Goal: Task Accomplishment & Management: Manage account settings

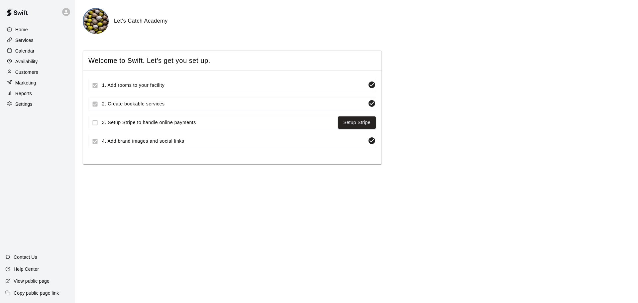
click at [29, 64] on p "Availability" at bounding box center [26, 61] width 23 height 7
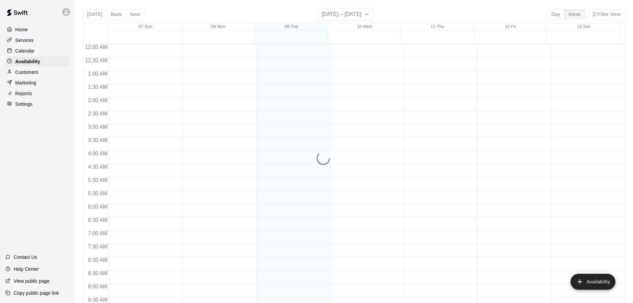
click at [29, 51] on p "Calendar" at bounding box center [24, 51] width 19 height 7
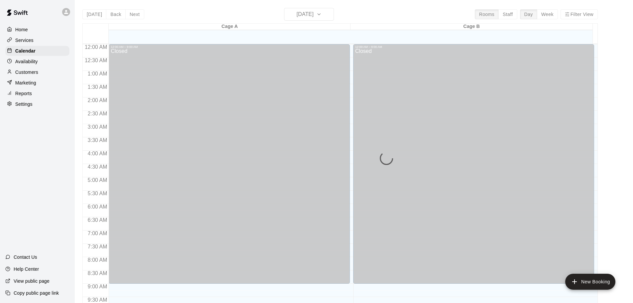
scroll to position [278, 0]
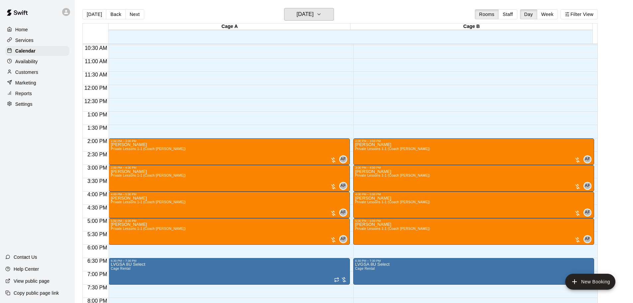
click at [314, 11] on h6 "[DATE]" at bounding box center [305, 14] width 17 height 9
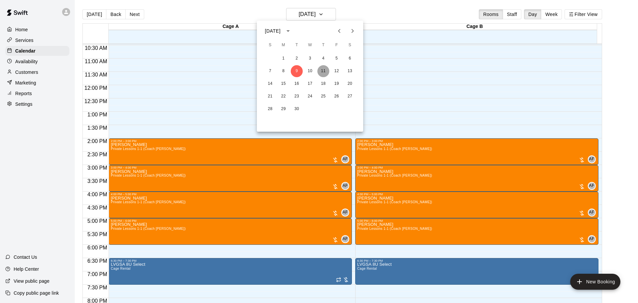
click at [325, 72] on button "11" at bounding box center [323, 71] width 12 height 12
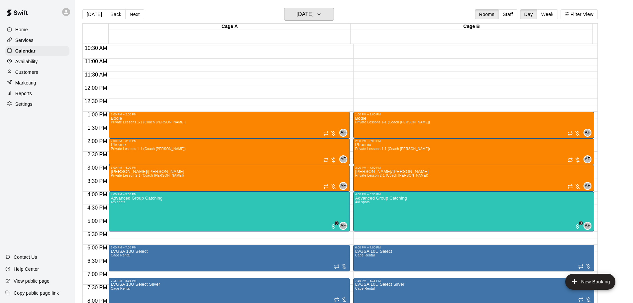
click at [310, 15] on h6 "Thursday Sep 11" at bounding box center [305, 14] width 17 height 9
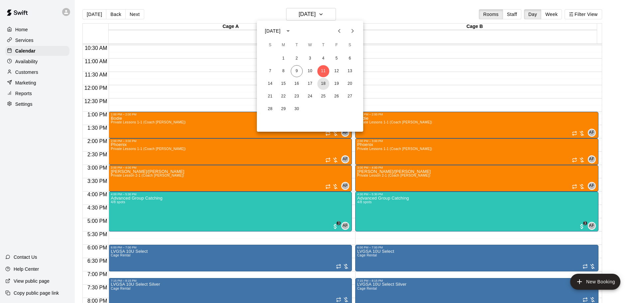
click at [323, 85] on button "18" at bounding box center [323, 84] width 12 height 12
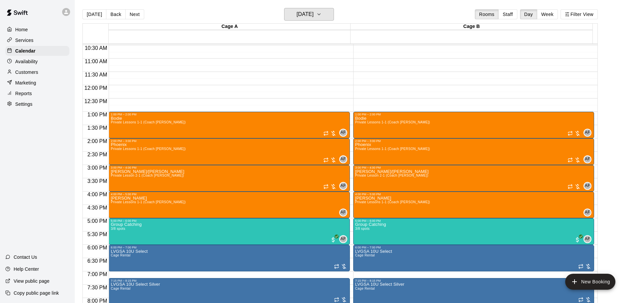
click at [307, 15] on h6 "Thursday Sep 18" at bounding box center [305, 14] width 17 height 9
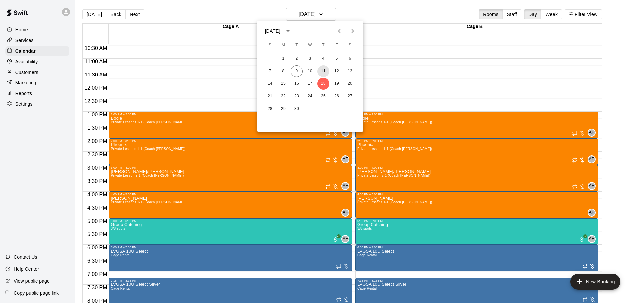
click at [321, 72] on button "11" at bounding box center [323, 71] width 12 height 12
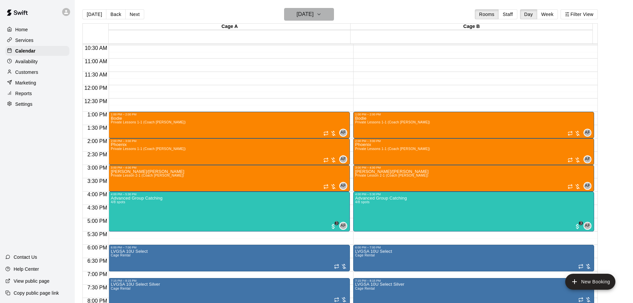
click at [312, 14] on h6 "Thursday Sep 11" at bounding box center [305, 14] width 17 height 9
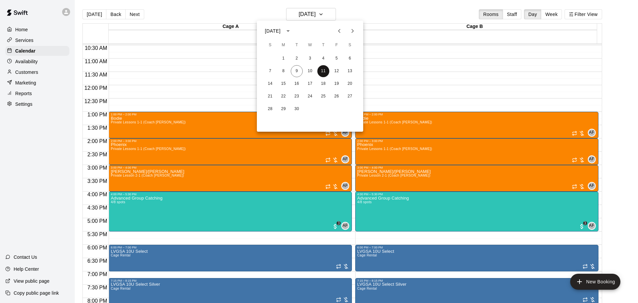
click at [324, 72] on button "11" at bounding box center [323, 71] width 12 height 12
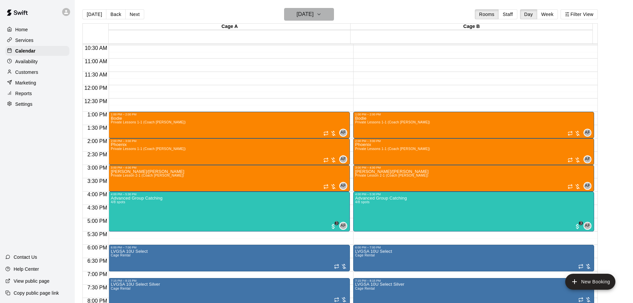
click at [303, 11] on h6 "Thursday Sep 11" at bounding box center [305, 14] width 17 height 9
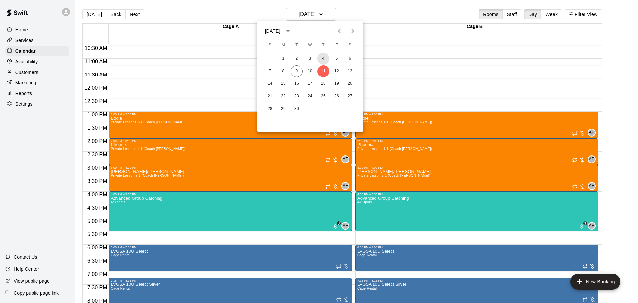
click at [324, 58] on button "4" at bounding box center [323, 59] width 12 height 12
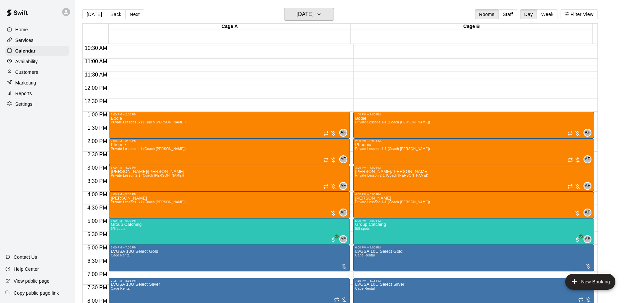
click at [314, 16] on h6 "Thursday Sep 04" at bounding box center [305, 14] width 17 height 9
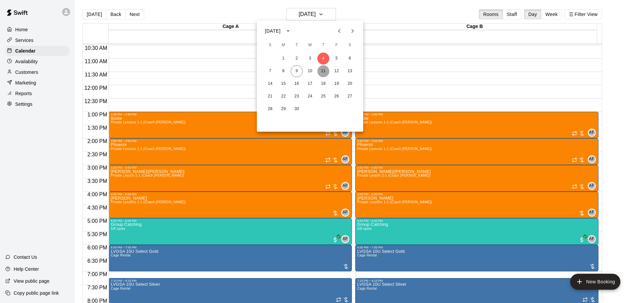
click at [323, 69] on button "11" at bounding box center [323, 71] width 12 height 12
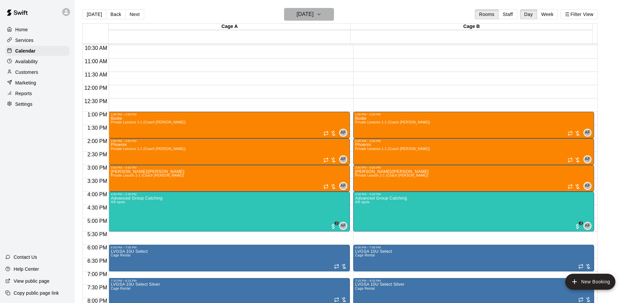
click at [314, 14] on h6 "Thursday Sep 11" at bounding box center [305, 14] width 17 height 9
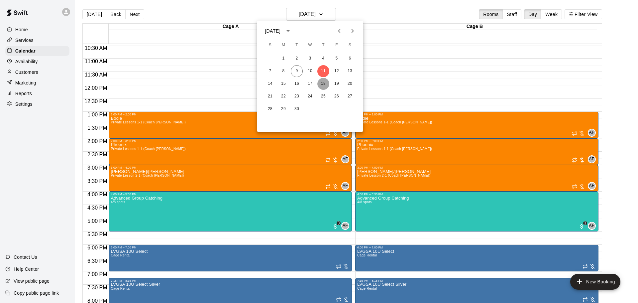
click at [322, 79] on button "18" at bounding box center [323, 84] width 12 height 12
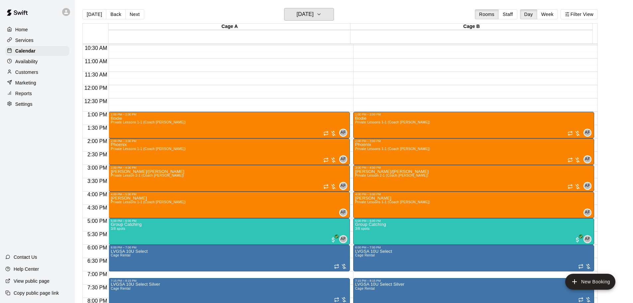
click at [306, 9] on button "Thursday Sep 18" at bounding box center [309, 14] width 50 height 13
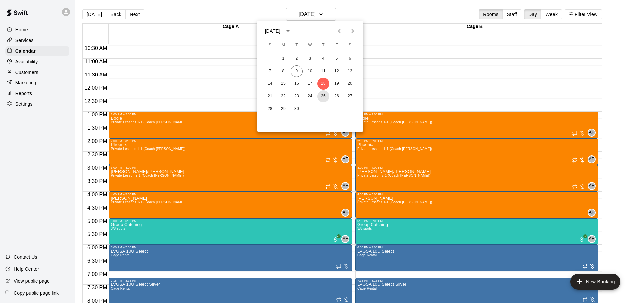
click at [321, 95] on button "25" at bounding box center [323, 96] width 12 height 12
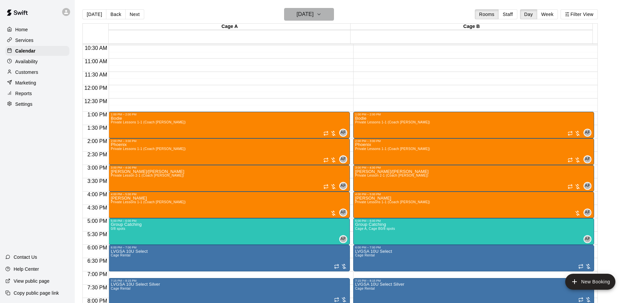
click at [308, 11] on h6 "Thursday Sep 25" at bounding box center [305, 14] width 17 height 9
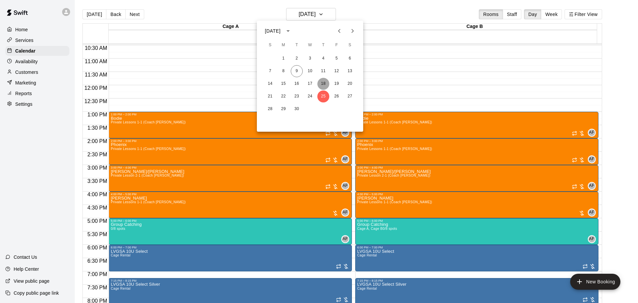
click at [325, 84] on button "18" at bounding box center [323, 84] width 12 height 12
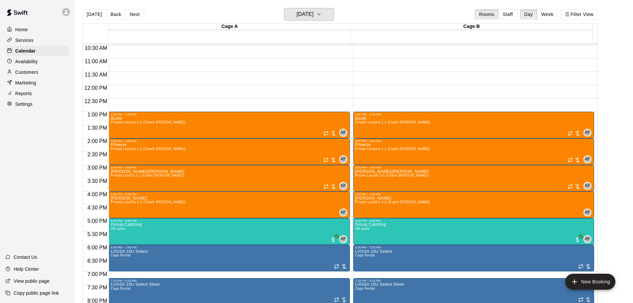
click at [315, 19] on button "Thursday Sep 18" at bounding box center [309, 14] width 50 height 13
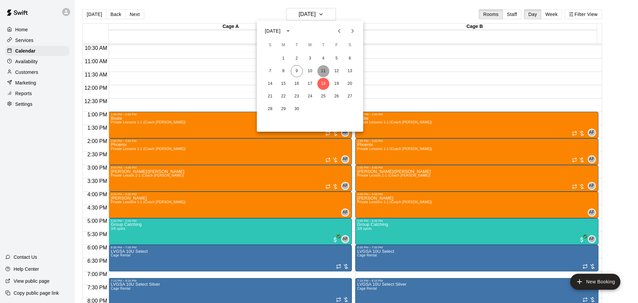
click at [322, 71] on button "11" at bounding box center [323, 71] width 12 height 12
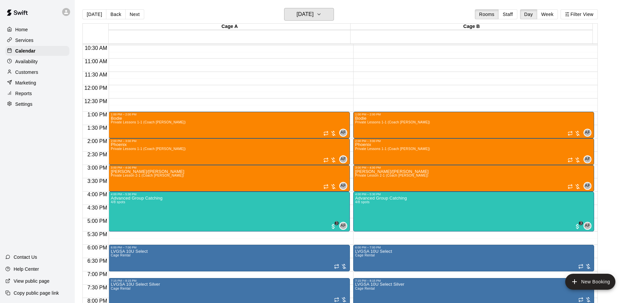
click at [314, 15] on h6 "Thursday Sep 11" at bounding box center [305, 14] width 17 height 9
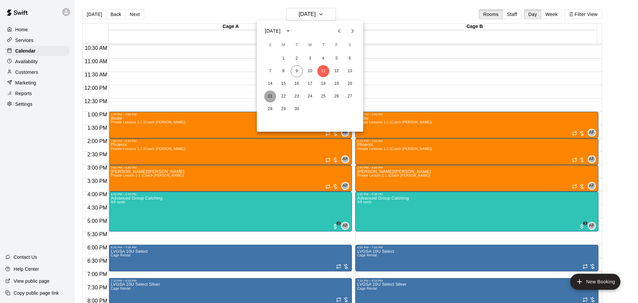
click at [268, 96] on button "21" at bounding box center [270, 96] width 12 height 12
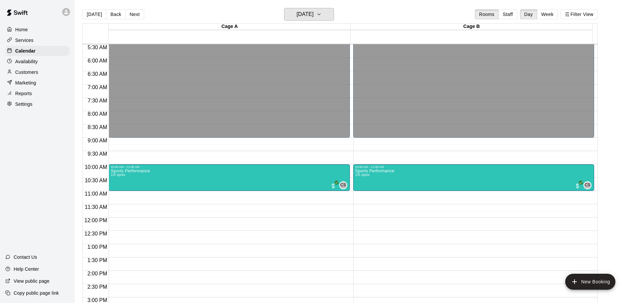
scroll to position [146, 0]
click at [314, 13] on h6 "Sunday Sep 21" at bounding box center [305, 14] width 17 height 9
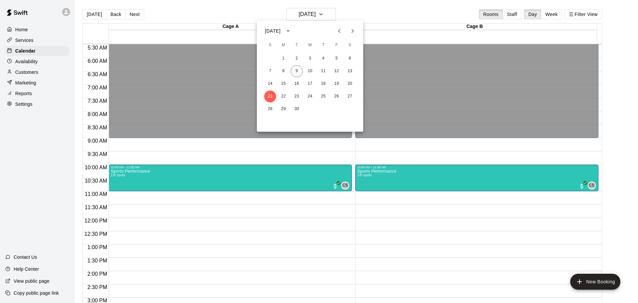
click at [317, 13] on div at bounding box center [319, 151] width 638 height 303
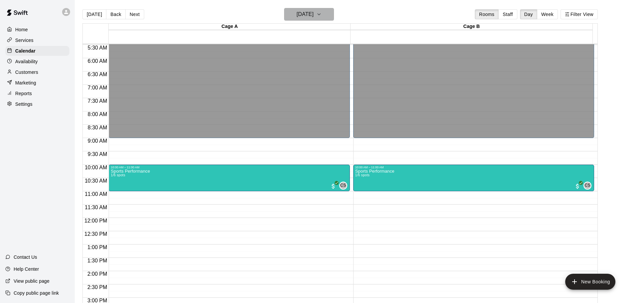
click at [314, 10] on h6 "Sunday Sep 21" at bounding box center [305, 14] width 17 height 9
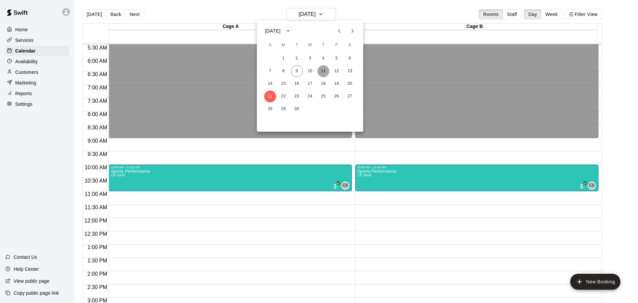
click at [325, 70] on button "11" at bounding box center [323, 71] width 12 height 12
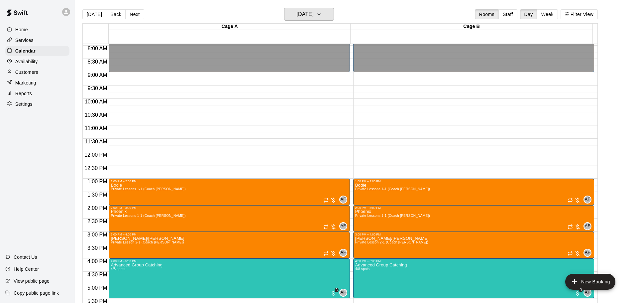
scroll to position [212, 0]
click at [314, 15] on h6 "Thursday Sep 11" at bounding box center [305, 14] width 17 height 9
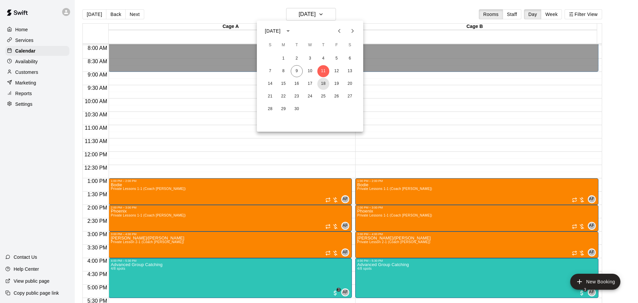
click at [324, 84] on button "18" at bounding box center [323, 84] width 12 height 12
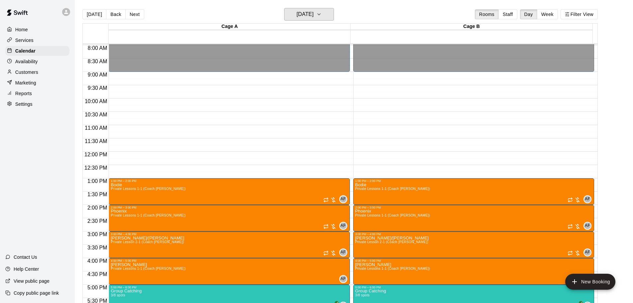
click at [313, 11] on h6 "Thursday Sep 18" at bounding box center [305, 14] width 17 height 9
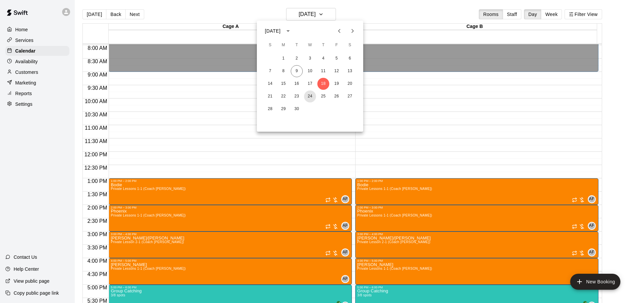
click at [307, 97] on button "24" at bounding box center [310, 96] width 12 height 12
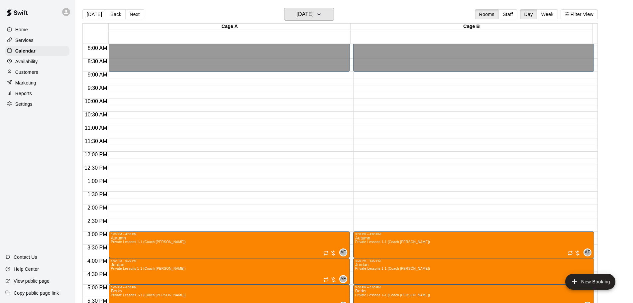
click at [314, 16] on h6 "Wednesday Sep 24" at bounding box center [305, 14] width 17 height 9
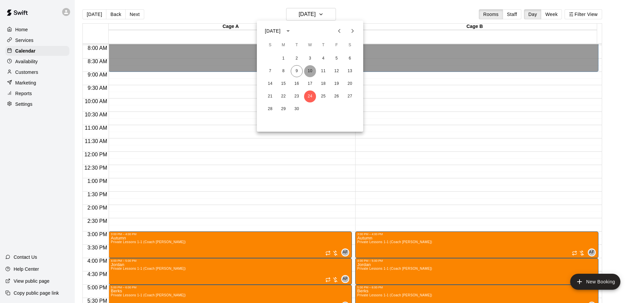
click at [311, 70] on button "10" at bounding box center [310, 71] width 12 height 12
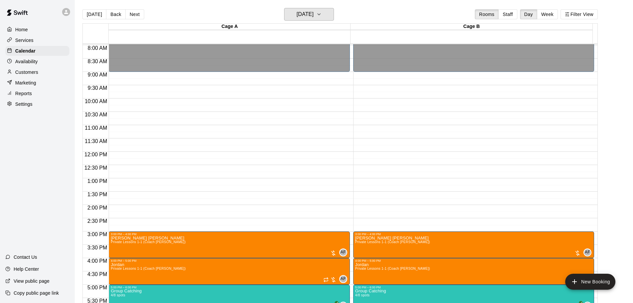
click at [314, 11] on h6 "Wednesday Sep 10" at bounding box center [305, 14] width 17 height 9
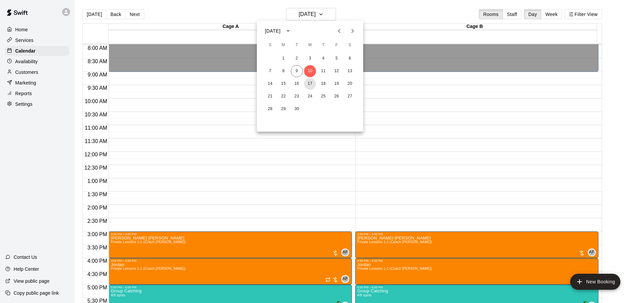
click at [310, 88] on button "17" at bounding box center [310, 84] width 12 height 12
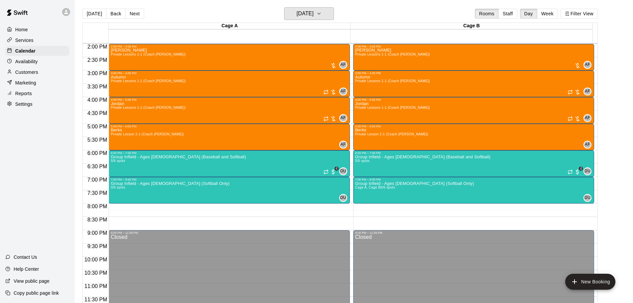
scroll to position [1, 0]
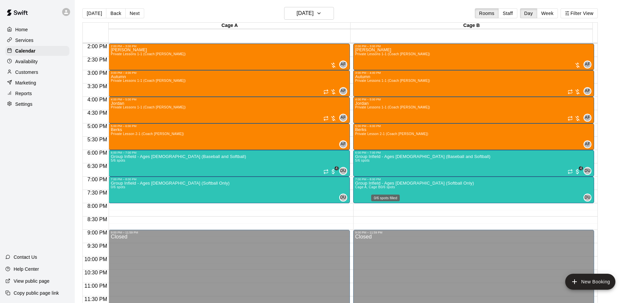
click at [394, 187] on span "0/6 spots" at bounding box center [388, 187] width 15 height 4
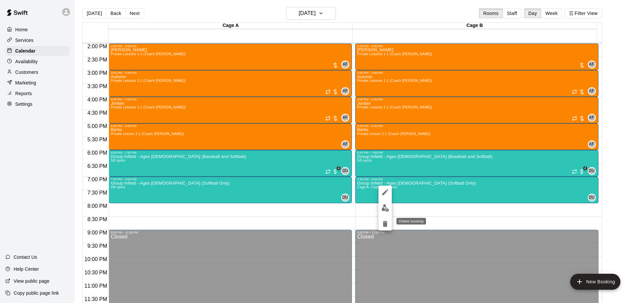
click at [384, 224] on icon "delete" at bounding box center [385, 224] width 5 height 6
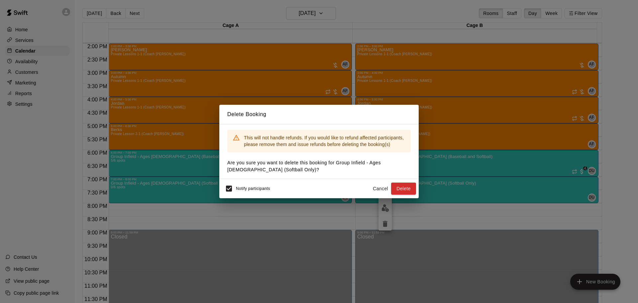
click at [402, 185] on button "Delete" at bounding box center [403, 188] width 25 height 12
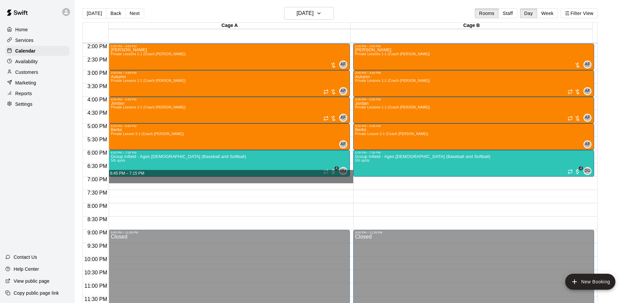
drag, startPoint x: 135, startPoint y: 179, endPoint x: 141, endPoint y: 176, distance: 6.7
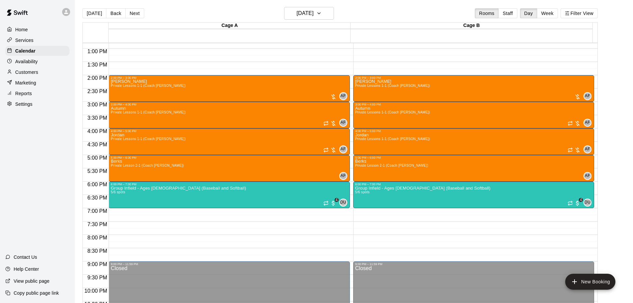
scroll to position [340, 0]
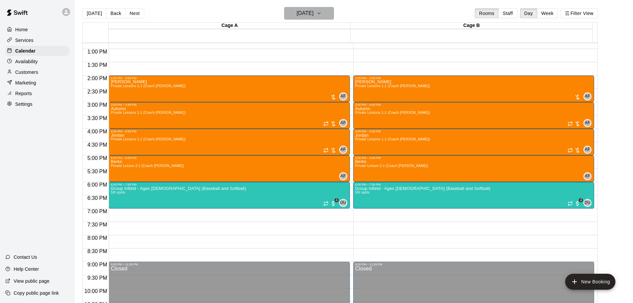
click at [308, 13] on h6 "Wednesday Sep 17" at bounding box center [305, 13] width 17 height 9
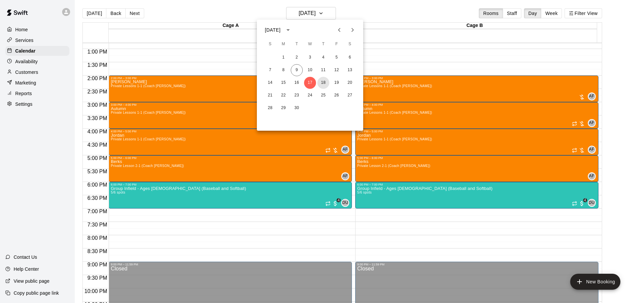
click at [322, 83] on button "18" at bounding box center [323, 83] width 12 height 12
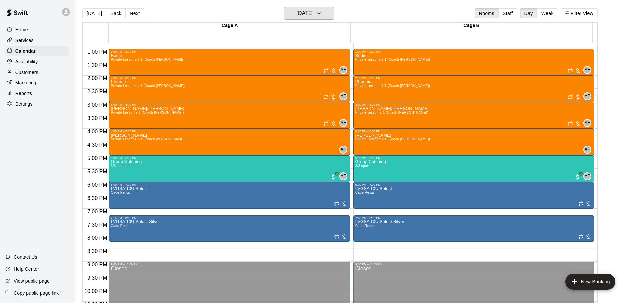
click at [314, 12] on h6 "Thursday Sep 18" at bounding box center [305, 13] width 17 height 9
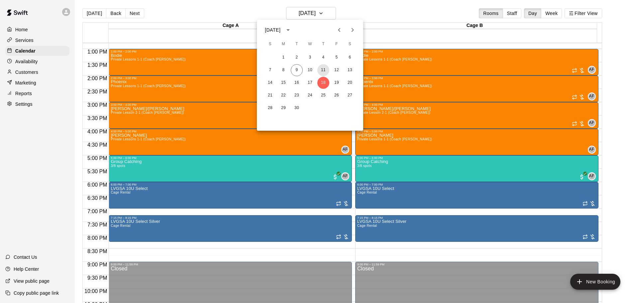
click at [322, 68] on button "11" at bounding box center [323, 70] width 12 height 12
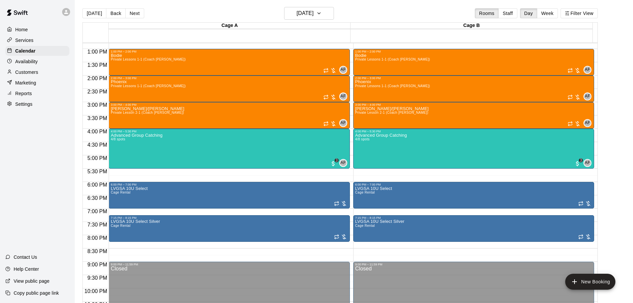
click at [161, 56] on div "Bodie Private Lessons 1-1 (Coach Andy)" at bounding box center [148, 204] width 75 height 303
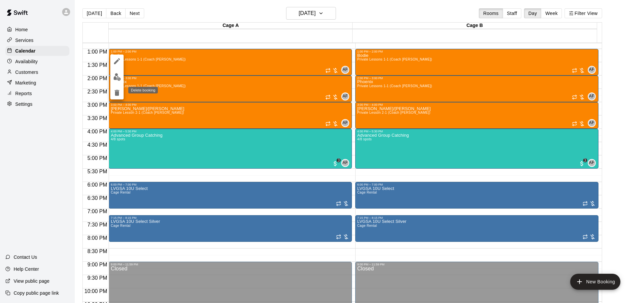
click at [114, 95] on icon "delete" at bounding box center [117, 93] width 8 height 8
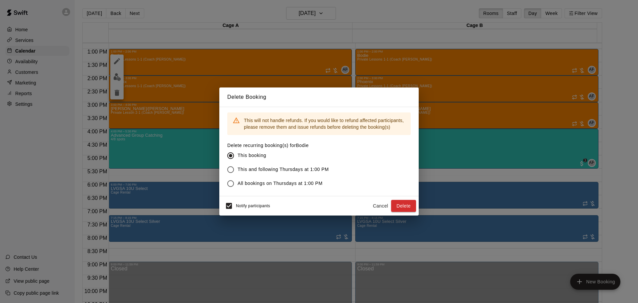
click at [286, 183] on span "All bookings on Thursdays at 1:00 PM" at bounding box center [280, 183] width 85 height 7
click at [400, 203] on button "Delete" at bounding box center [403, 206] width 25 height 12
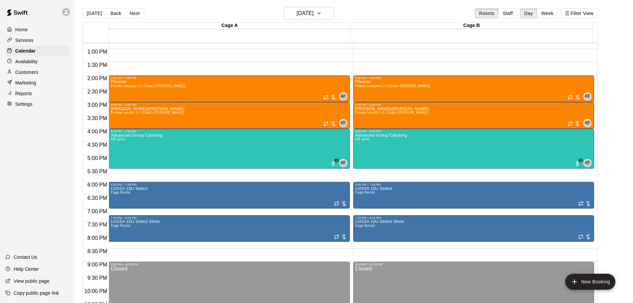
drag, startPoint x: 119, startPoint y: 83, endPoint x: 114, endPoint y: 86, distance: 6.6
click at [114, 86] on span "Private Lessons 1-1 (Coach [PERSON_NAME])" at bounding box center [148, 86] width 75 height 4
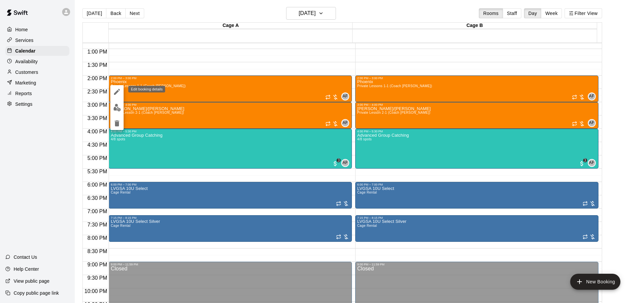
click at [116, 89] on icon "edit" at bounding box center [117, 92] width 8 height 8
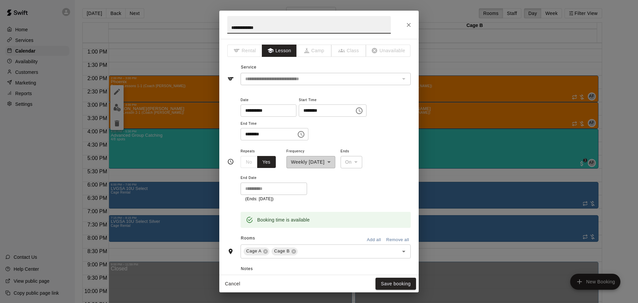
type input "**********"
click at [390, 284] on button "Save booking" at bounding box center [396, 284] width 41 height 12
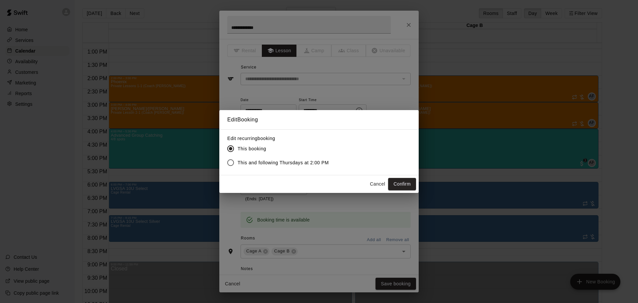
click at [320, 163] on span "This and following Thursdays at 2:00 PM" at bounding box center [283, 162] width 91 height 7
click at [401, 184] on button "Confirm" at bounding box center [402, 184] width 28 height 12
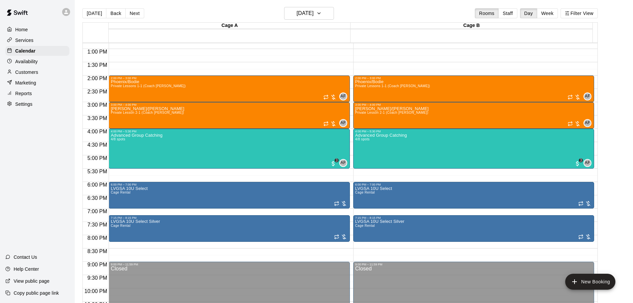
click at [24, 61] on p "Availability" at bounding box center [26, 61] width 23 height 7
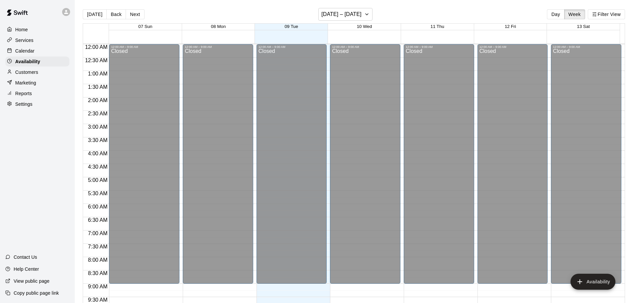
scroll to position [282, 0]
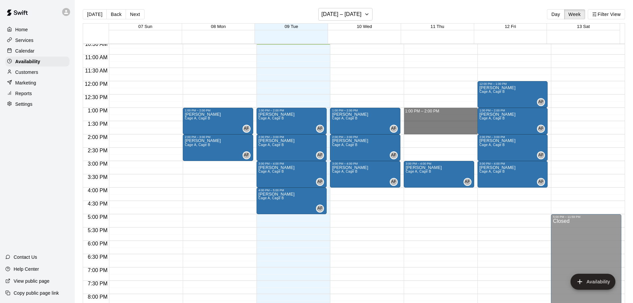
drag, startPoint x: 420, startPoint y: 110, endPoint x: 422, endPoint y: 131, distance: 20.3
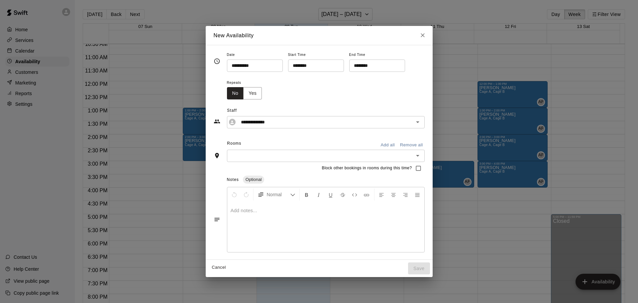
click at [390, 147] on button "Add all" at bounding box center [387, 145] width 21 height 10
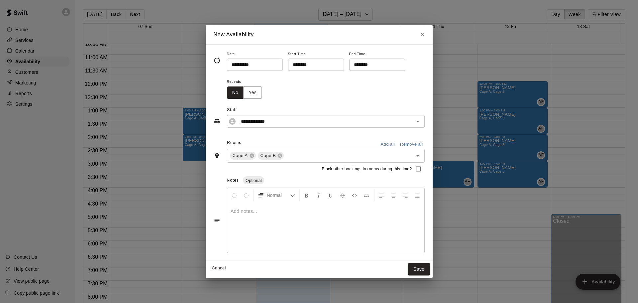
click at [417, 271] on button "Save" at bounding box center [419, 269] width 22 height 12
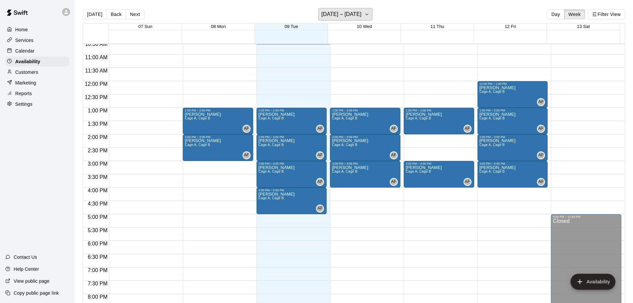
click at [359, 16] on h6 "September 07 – 13" at bounding box center [341, 14] width 40 height 9
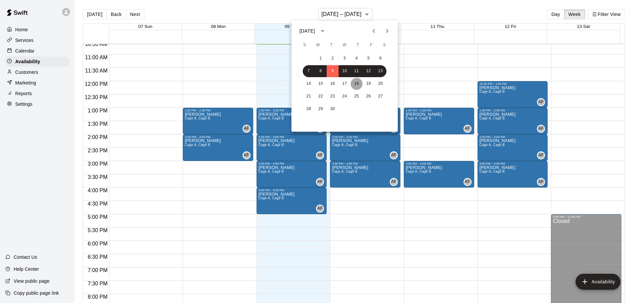
click at [356, 83] on button "18" at bounding box center [357, 84] width 12 height 12
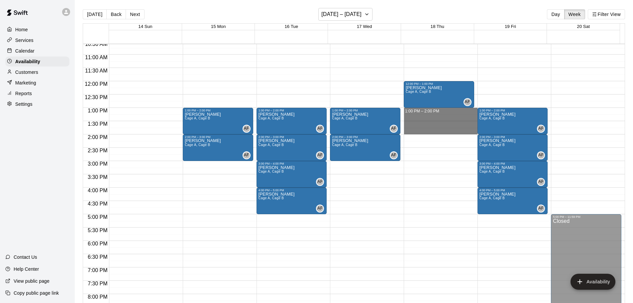
drag, startPoint x: 415, startPoint y: 110, endPoint x: 417, endPoint y: 134, distance: 24.0
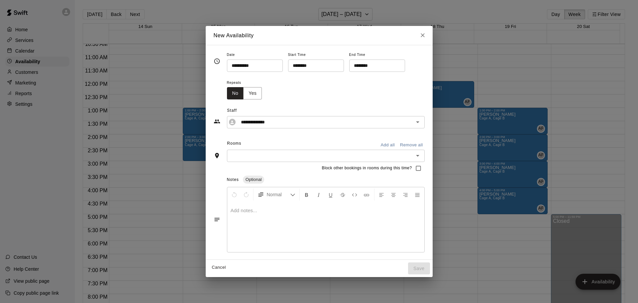
click at [387, 144] on button "Add all" at bounding box center [387, 145] width 21 height 10
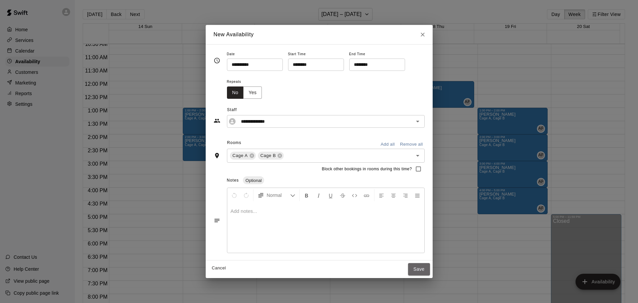
click at [417, 267] on button "Save" at bounding box center [419, 269] width 22 height 12
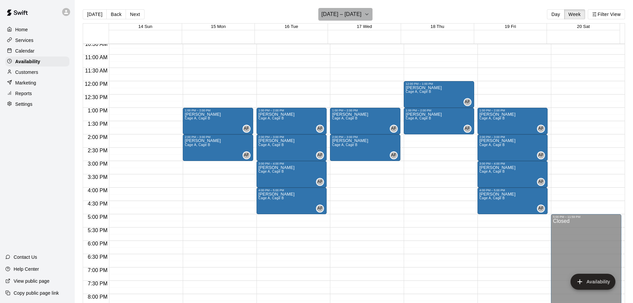
click at [362, 17] on h6 "September 14 – 20" at bounding box center [341, 14] width 40 height 9
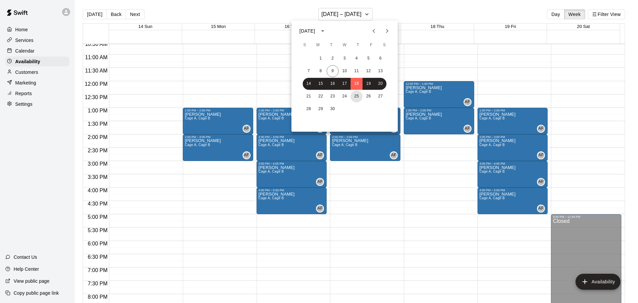
click at [361, 96] on button "25" at bounding box center [357, 96] width 12 height 12
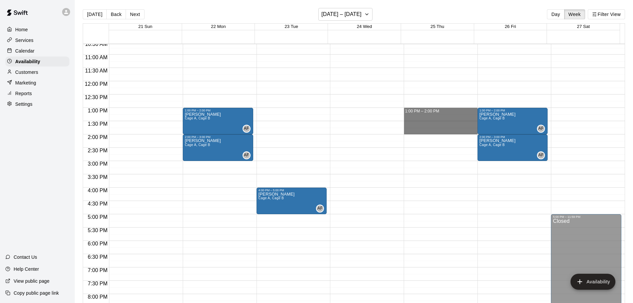
drag, startPoint x: 409, startPoint y: 111, endPoint x: 414, endPoint y: 132, distance: 21.2
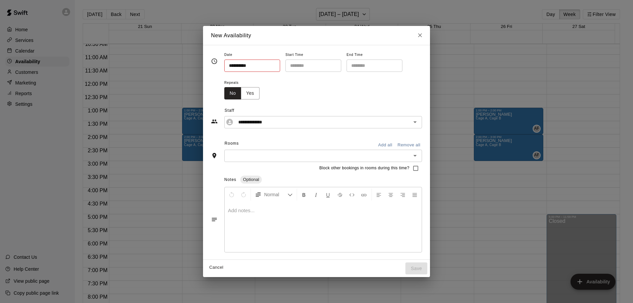
type input "**********"
type input "********"
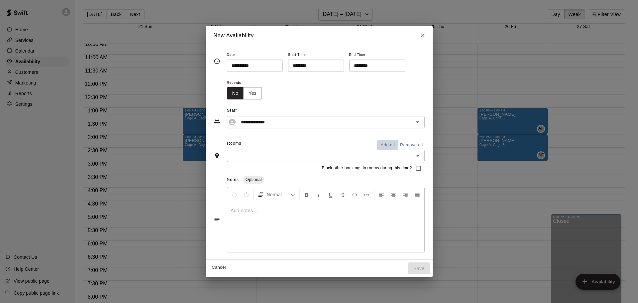
click at [393, 146] on button "Add all" at bounding box center [387, 145] width 21 height 10
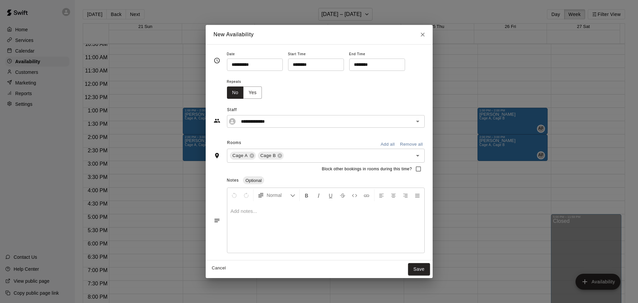
click at [417, 268] on button "Save" at bounding box center [419, 269] width 22 height 12
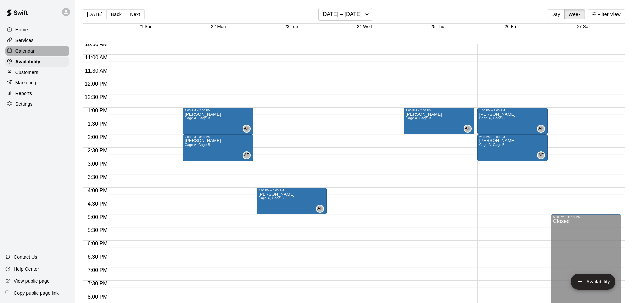
click at [20, 52] on p "Calendar" at bounding box center [24, 51] width 19 height 7
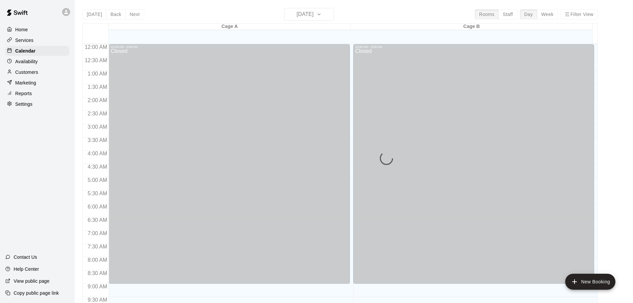
scroll to position [283, 0]
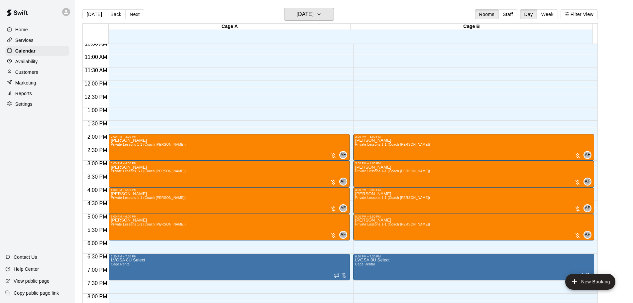
click at [307, 13] on h6 "[DATE]" at bounding box center [305, 14] width 17 height 9
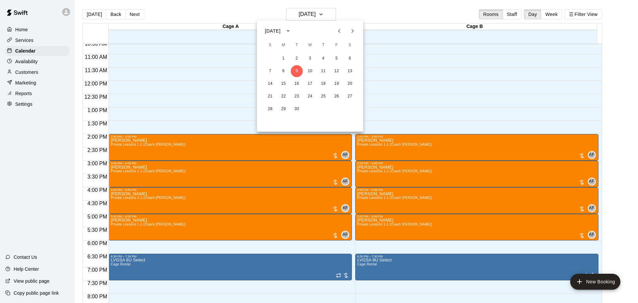
click at [298, 16] on div at bounding box center [319, 151] width 638 height 303
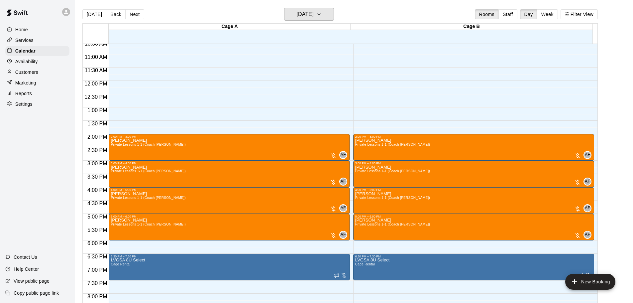
click at [302, 14] on h6 "[DATE]" at bounding box center [305, 14] width 17 height 9
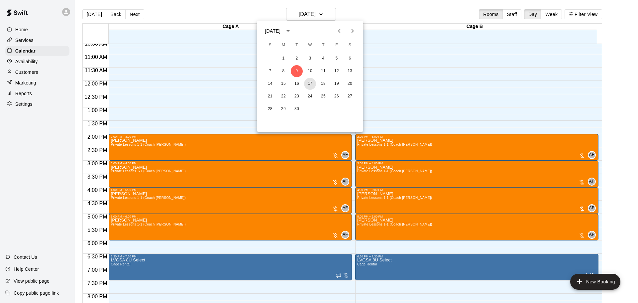
click at [309, 83] on button "17" at bounding box center [310, 84] width 12 height 12
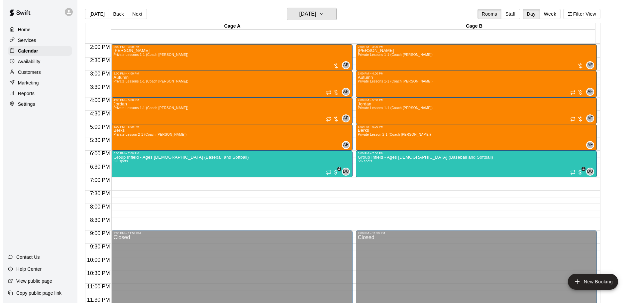
scroll to position [1, 0]
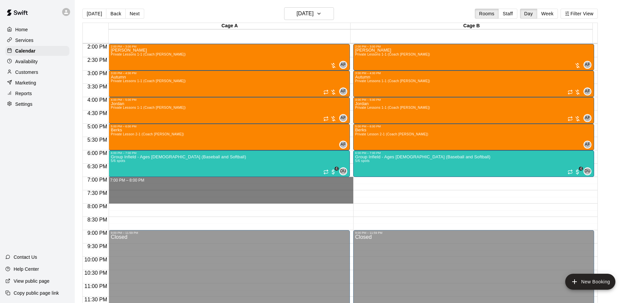
drag, startPoint x: 125, startPoint y: 178, endPoint x: 127, endPoint y: 200, distance: 22.1
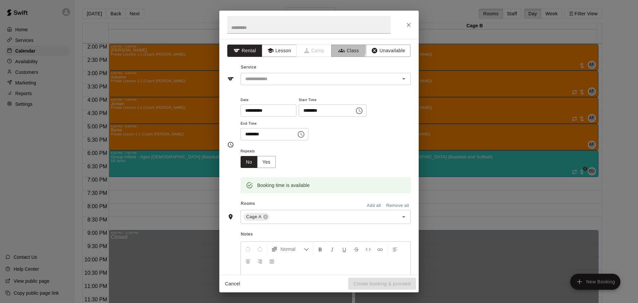
click at [339, 49] on icon "button" at bounding box center [341, 50] width 7 height 7
click at [331, 72] on div "Service ​" at bounding box center [318, 73] width 183 height 23
click at [323, 85] on div "**********" at bounding box center [318, 157] width 199 height 236
click at [400, 80] on icon "Open" at bounding box center [404, 79] width 8 height 8
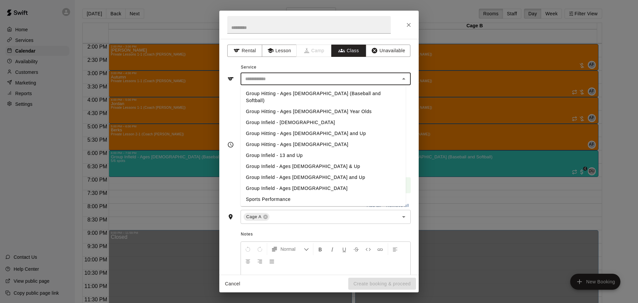
scroll to position [33, 0]
click at [295, 182] on li "Group Infield - Ages 6 and 7" at bounding box center [323, 187] width 165 height 11
type input "**********"
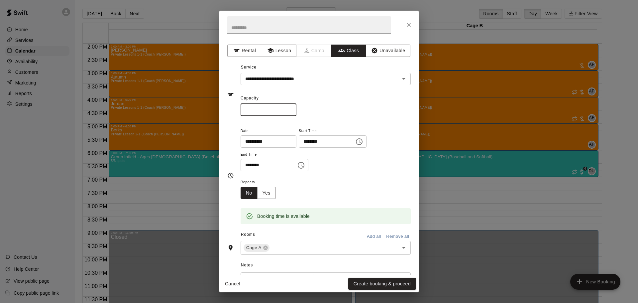
drag, startPoint x: 256, startPoint y: 110, endPoint x: 228, endPoint y: 114, distance: 28.3
click at [228, 114] on div "**********" at bounding box center [318, 94] width 183 height 43
type input "*"
click at [369, 236] on button "Add all" at bounding box center [373, 236] width 21 height 10
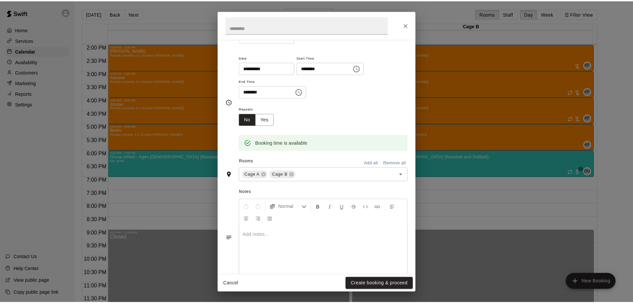
scroll to position [87, 0]
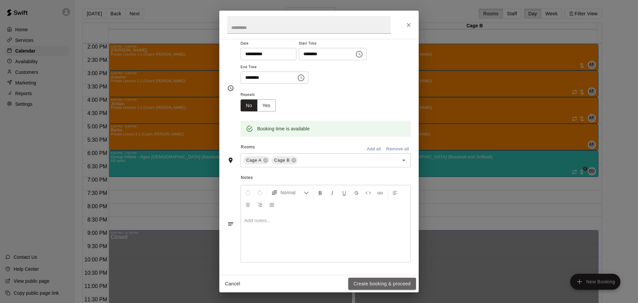
click at [375, 286] on button "Create booking & proceed" at bounding box center [382, 284] width 68 height 12
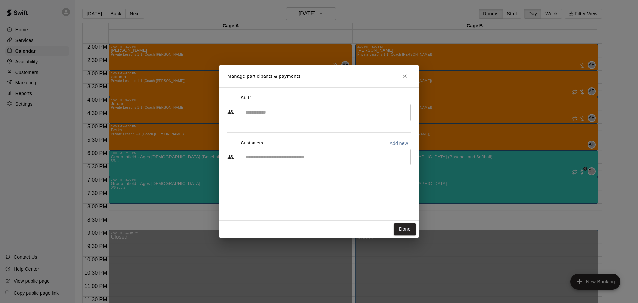
click at [274, 105] on div "​" at bounding box center [326, 113] width 170 height 18
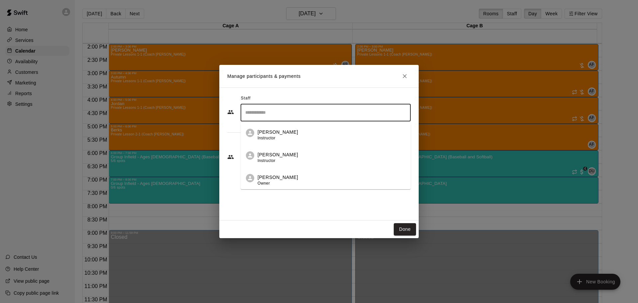
drag, startPoint x: 265, startPoint y: 154, endPoint x: 277, endPoint y: 133, distance: 24.1
click at [277, 133] on ul "David Uribes Instructor Chase Sanders Instructor Andy Fernandez Owner" at bounding box center [326, 155] width 170 height 68
click at [277, 133] on p "David Uribes" at bounding box center [278, 132] width 41 height 7
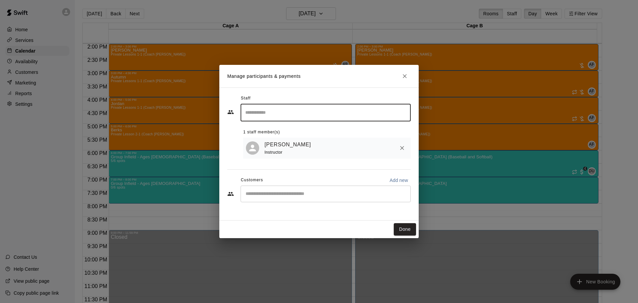
click at [405, 229] on button "Done" at bounding box center [405, 229] width 22 height 12
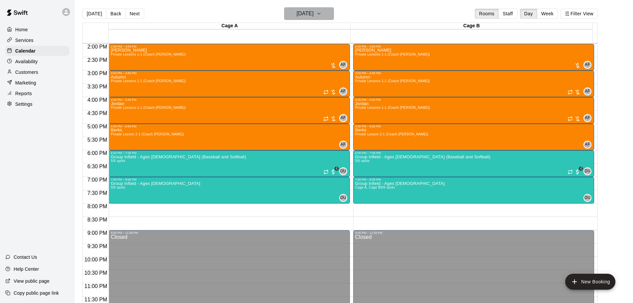
click at [298, 7] on button "Wednesday Sep 17" at bounding box center [309, 13] width 50 height 13
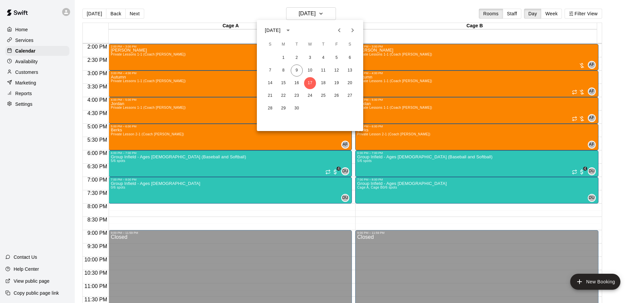
click at [378, 189] on div at bounding box center [319, 151] width 638 height 303
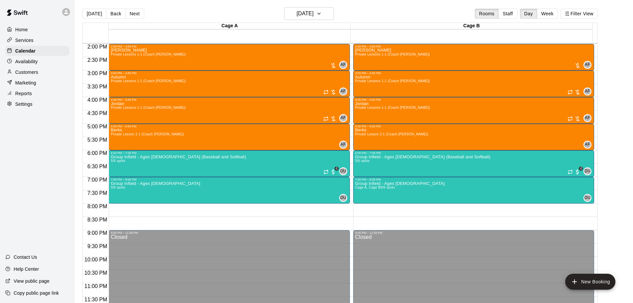
click at [377, 189] on span "Cage A, Cage B" at bounding box center [367, 187] width 25 height 4
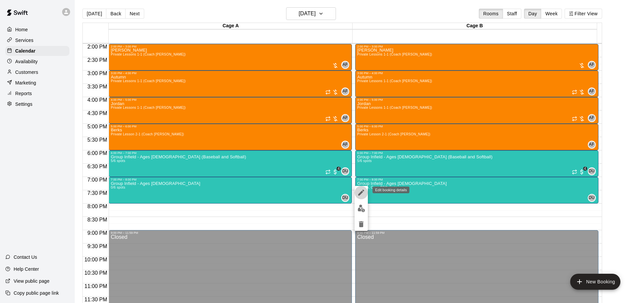
click at [361, 191] on icon "edit" at bounding box center [361, 192] width 8 height 8
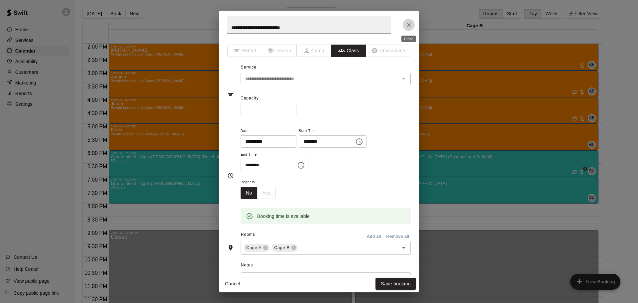
click at [413, 25] on button "Close" at bounding box center [409, 25] width 12 height 12
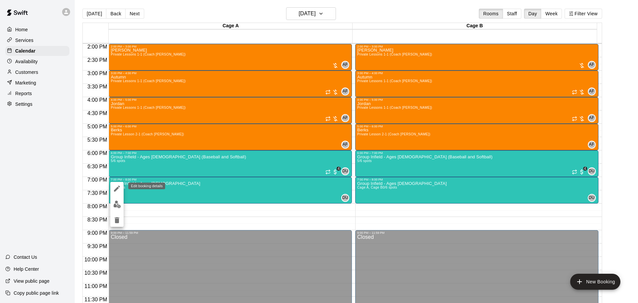
click at [116, 186] on icon "edit" at bounding box center [117, 188] width 8 height 8
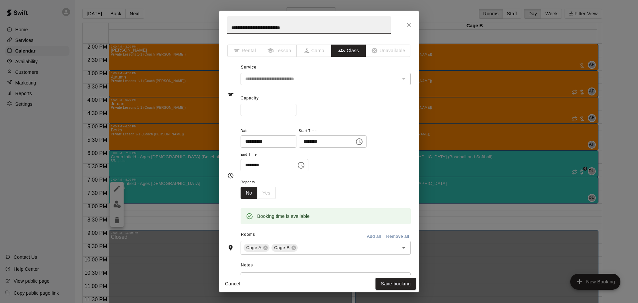
click at [409, 27] on icon "Close" at bounding box center [409, 25] width 7 height 7
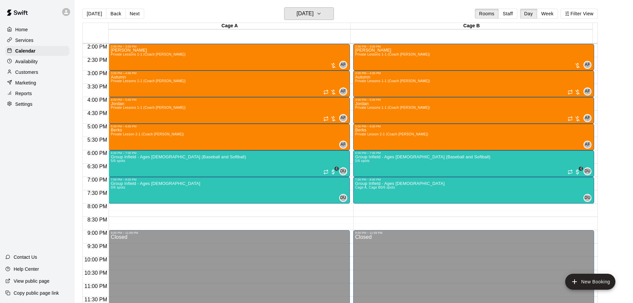
click at [314, 14] on h6 "Wednesday Sep 17" at bounding box center [305, 13] width 17 height 9
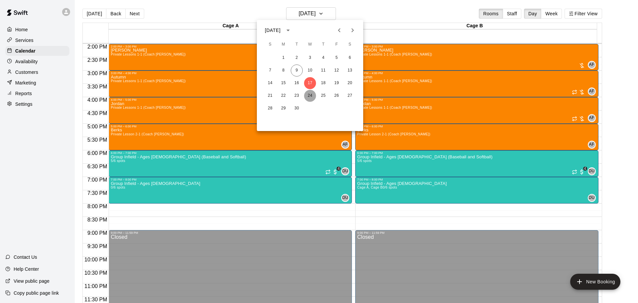
click at [311, 96] on button "24" at bounding box center [310, 96] width 12 height 12
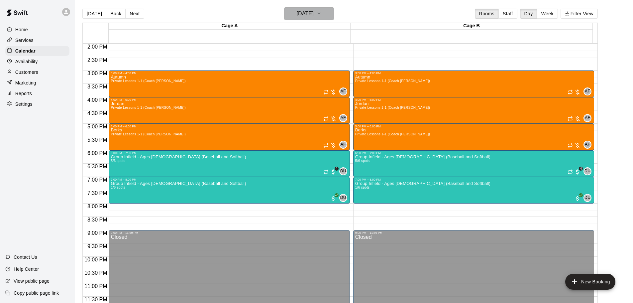
click at [314, 12] on h6 "Wednesday Sep 24" at bounding box center [305, 13] width 17 height 9
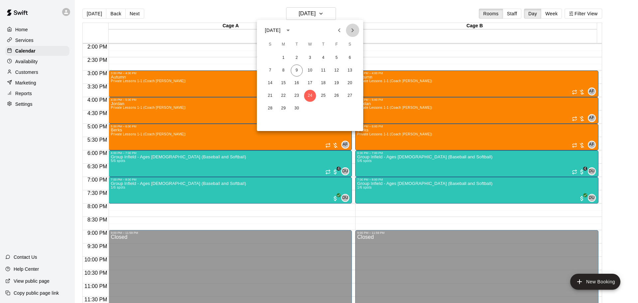
click at [350, 26] on icon "Next month" at bounding box center [353, 30] width 8 height 8
click at [309, 57] on button "1" at bounding box center [310, 58] width 12 height 12
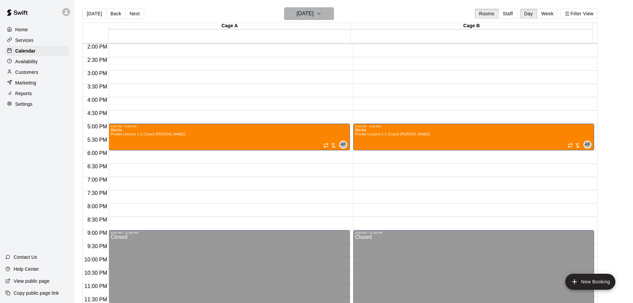
click at [310, 12] on h6 "Wednesday Oct 01" at bounding box center [305, 13] width 17 height 9
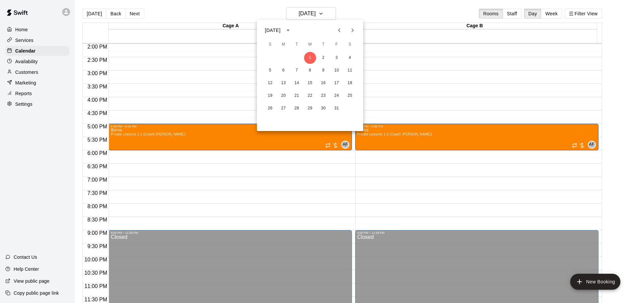
click at [339, 25] on button "Previous month" at bounding box center [339, 30] width 13 height 13
click at [309, 94] on button "24" at bounding box center [310, 96] width 12 height 12
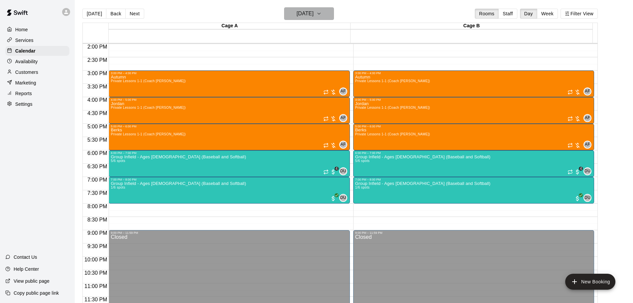
click at [322, 14] on icon "button" at bounding box center [318, 14] width 5 height 8
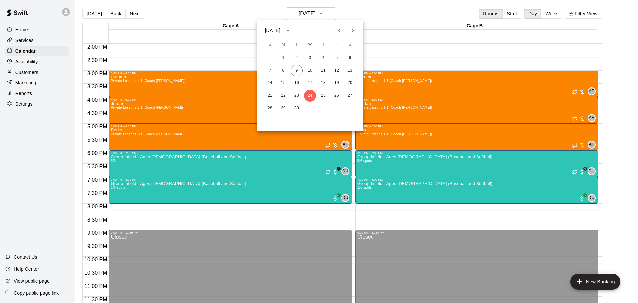
click at [355, 29] on icon "Next month" at bounding box center [353, 30] width 8 height 8
click at [309, 56] on button "1" at bounding box center [310, 58] width 12 height 12
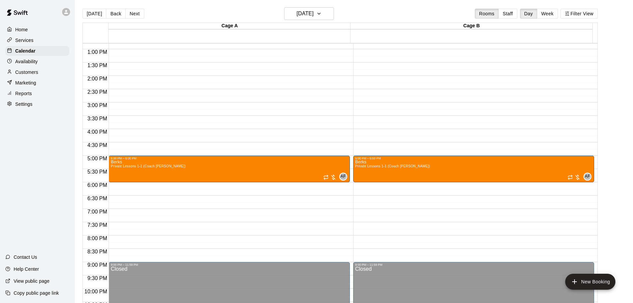
scroll to position [340, 0]
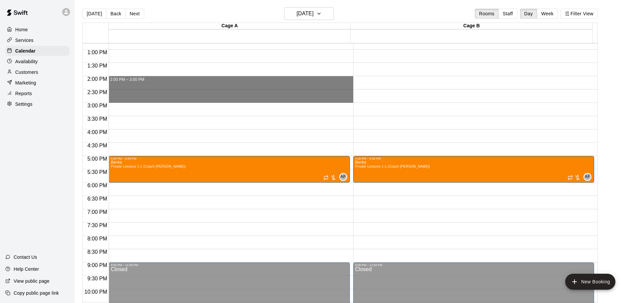
drag, startPoint x: 119, startPoint y: 78, endPoint x: 122, endPoint y: 99, distance: 20.4
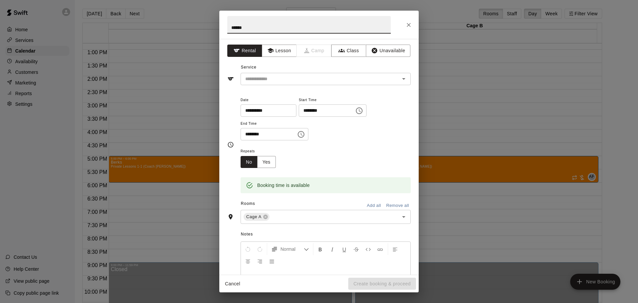
type input "*****"
click at [368, 203] on button "Add all" at bounding box center [373, 205] width 21 height 10
click at [282, 48] on button "Lesson" at bounding box center [279, 51] width 35 height 12
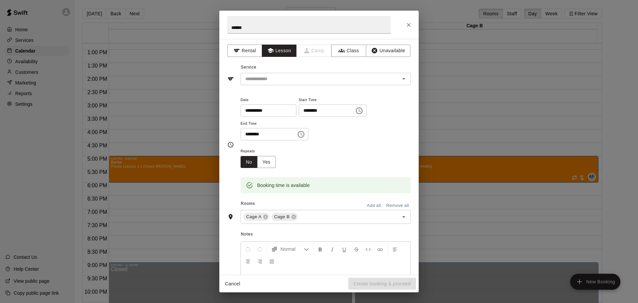
click at [293, 78] on input "text" at bounding box center [316, 79] width 147 height 8
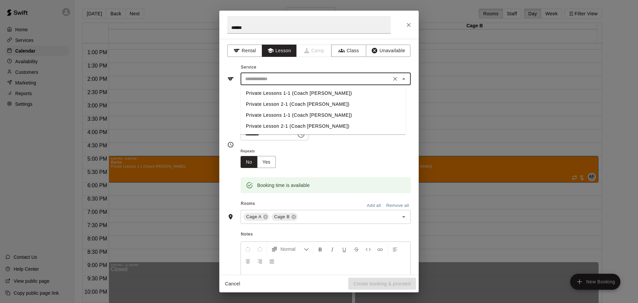
click at [284, 94] on li "Private Lessons 1-1 (Coach [PERSON_NAME])" at bounding box center [323, 93] width 165 height 11
type input "**********"
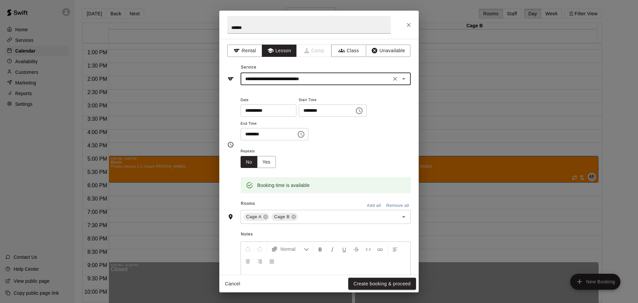
click at [376, 286] on button "Create booking & proceed" at bounding box center [382, 284] width 68 height 12
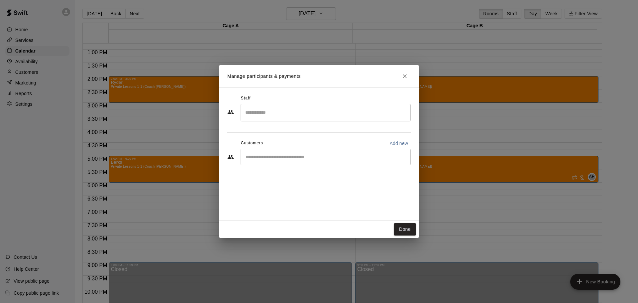
click at [291, 120] on div "​" at bounding box center [326, 113] width 170 height 18
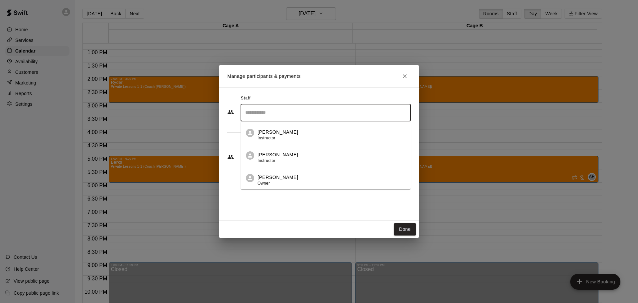
click at [290, 184] on div "Andy Fernandez Owner" at bounding box center [278, 180] width 41 height 13
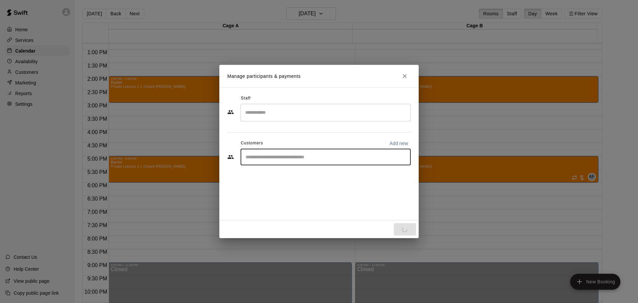
click at [279, 156] on input "Start typing to search customers..." at bounding box center [326, 157] width 164 height 7
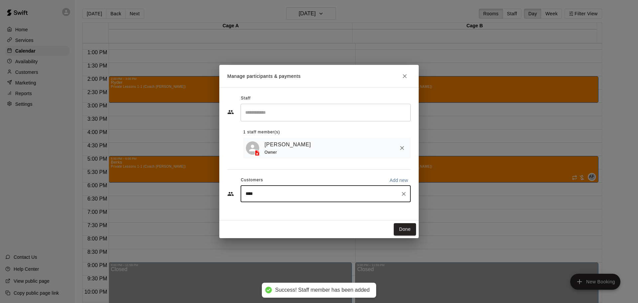
type input "*****"
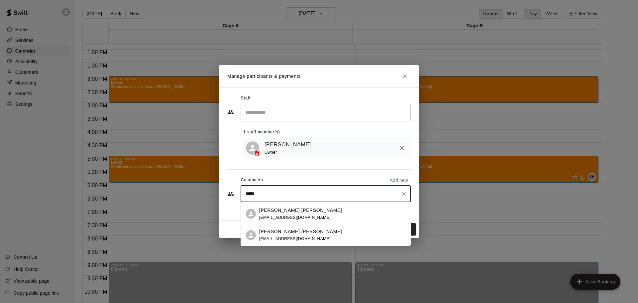
click at [280, 235] on div "Ryder Skolas lamiradarae@gmail.com" at bounding box center [300, 235] width 83 height 14
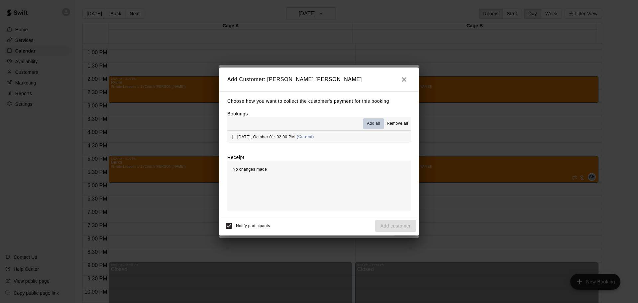
click at [371, 121] on span "Add all" at bounding box center [373, 123] width 13 height 7
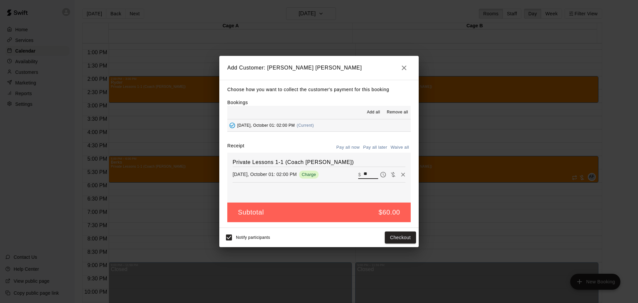
drag, startPoint x: 372, startPoint y: 173, endPoint x: 350, endPoint y: 174, distance: 22.6
click at [351, 173] on div "Wednesday, October 01: 02:00 PM Charge ​ $ **" at bounding box center [319, 175] width 173 height 10
type input "*"
click at [398, 234] on button "Add customer" at bounding box center [395, 237] width 41 height 12
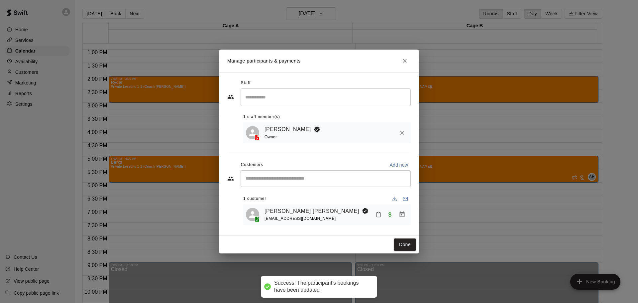
click at [406, 245] on button "Done" at bounding box center [405, 244] width 22 height 12
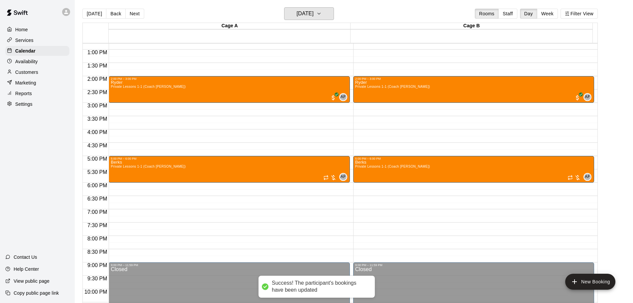
click at [314, 15] on h6 "Wednesday Oct 01" at bounding box center [305, 13] width 17 height 9
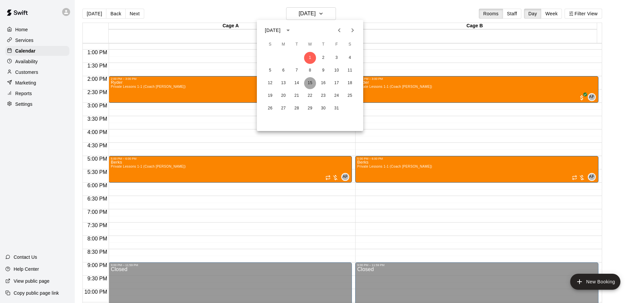
click at [313, 82] on button "15" at bounding box center [310, 83] width 12 height 12
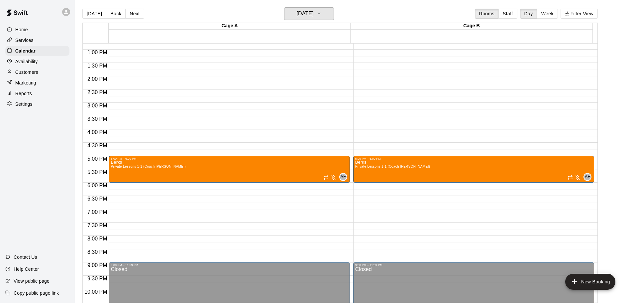
click at [314, 17] on h6 "Wednesday Oct 15" at bounding box center [305, 13] width 17 height 9
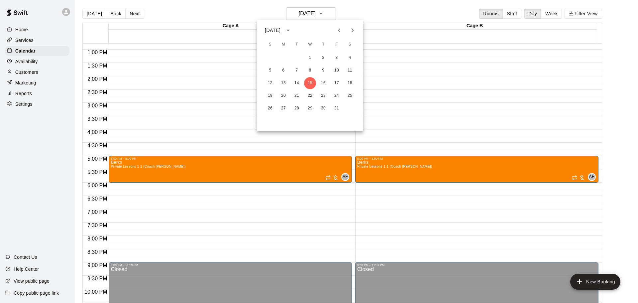
click at [320, 14] on div at bounding box center [319, 151] width 638 height 303
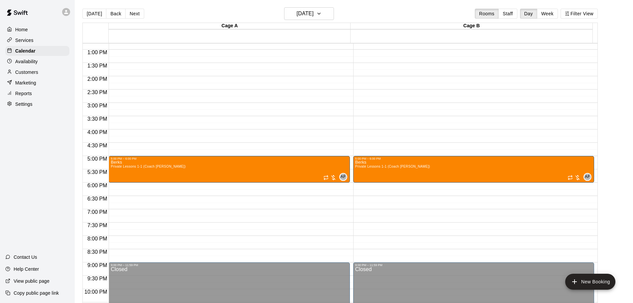
click at [320, 14] on div "October 2025 S M T W T F S 1 2 3 4 5 6 7 8 9 10 11 12 13 14 15 16 17 18 19 20 2…" at bounding box center [316, 151] width 633 height 303
click at [314, 16] on h6 "Wednesday Oct 15" at bounding box center [305, 13] width 17 height 9
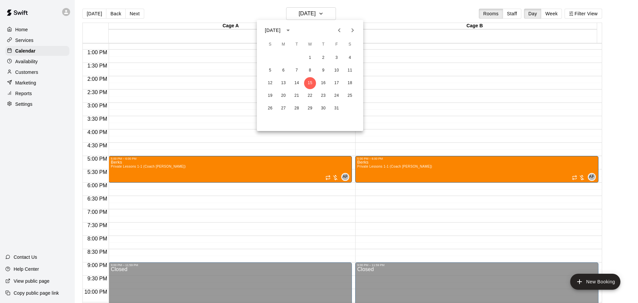
click at [339, 30] on icon "Previous month" at bounding box center [339, 30] width 2 height 4
click at [309, 83] on button "17" at bounding box center [310, 83] width 12 height 12
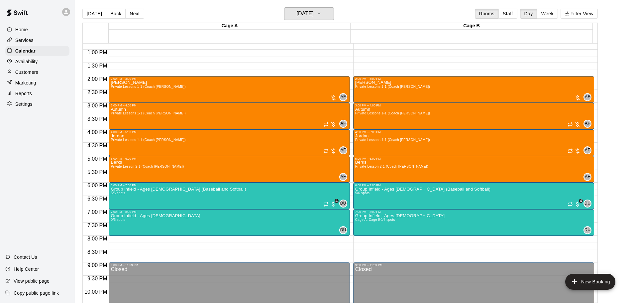
click at [313, 12] on h6 "Wednesday Sep 17" at bounding box center [305, 13] width 17 height 9
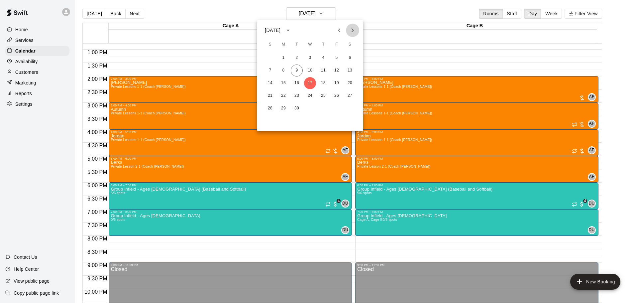
click at [355, 30] on icon "Next month" at bounding box center [353, 30] width 8 height 8
click at [313, 58] on button "1" at bounding box center [310, 58] width 12 height 12
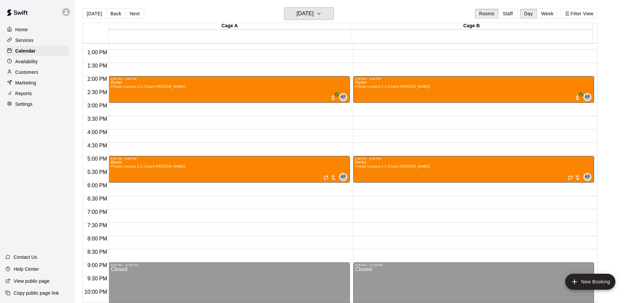
click at [311, 17] on h6 "Wednesday Oct 01" at bounding box center [305, 13] width 17 height 9
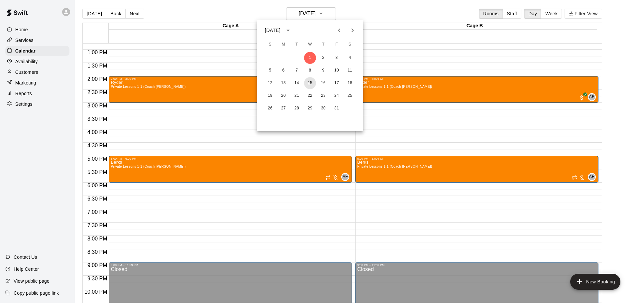
click at [308, 83] on button "15" at bounding box center [310, 83] width 12 height 12
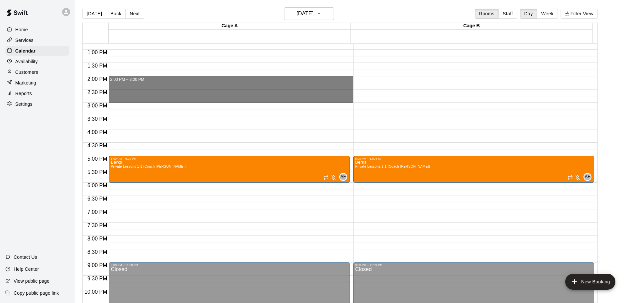
drag, startPoint x: 134, startPoint y: 77, endPoint x: 134, endPoint y: 98, distance: 20.9
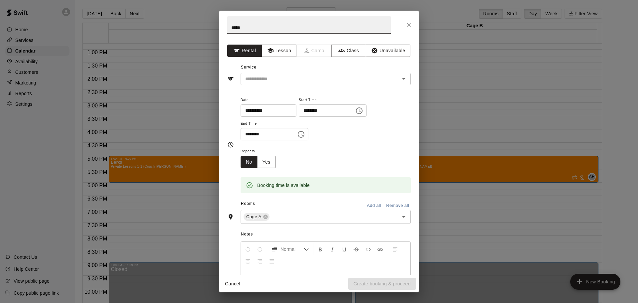
type input "*****"
click at [281, 49] on button "Lesson" at bounding box center [279, 51] width 35 height 12
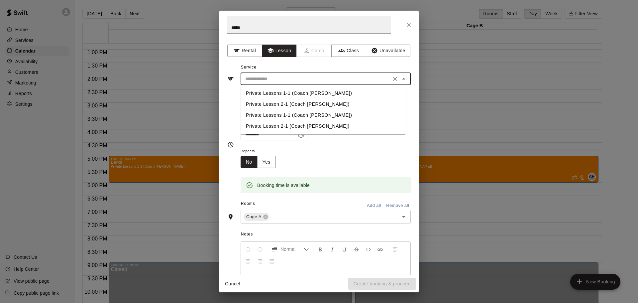
click at [284, 76] on input "text" at bounding box center [316, 79] width 147 height 8
click at [274, 96] on li "Private Lessons 1-1 (Coach [PERSON_NAME])" at bounding box center [323, 93] width 165 height 11
type input "**********"
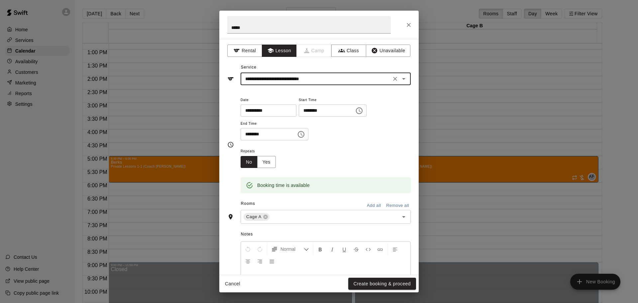
click at [376, 206] on button "Add all" at bounding box center [373, 205] width 21 height 10
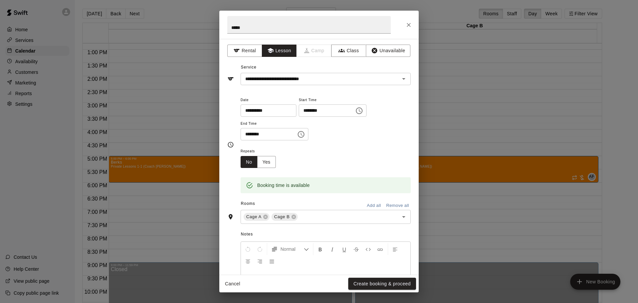
click at [392, 287] on button "Create booking & proceed" at bounding box center [382, 284] width 68 height 12
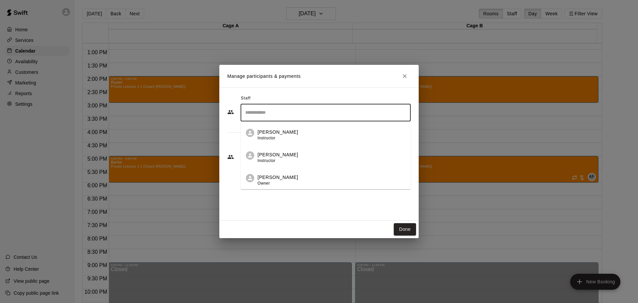
click at [287, 116] on input "Search staff" at bounding box center [326, 113] width 164 height 12
click at [271, 185] on div "Andy Fernandez Owner" at bounding box center [278, 180] width 41 height 13
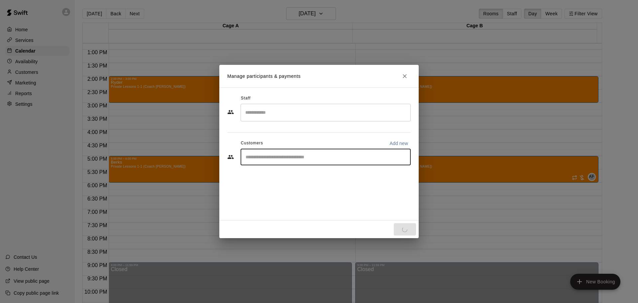
click at [272, 157] on div "Staff ​ Customers Add new ​" at bounding box center [318, 132] width 183 height 79
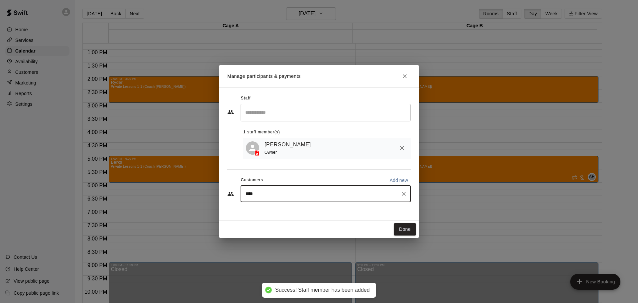
type input "*****"
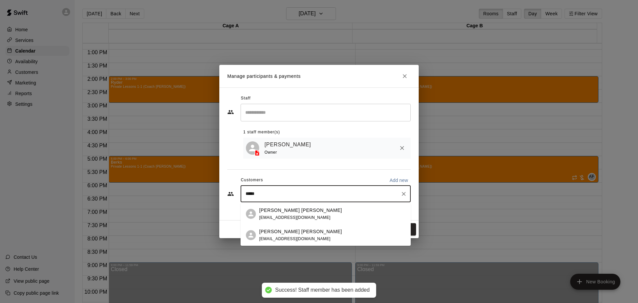
click at [289, 237] on span "lamiradarae@gmail.com" at bounding box center [294, 238] width 71 height 5
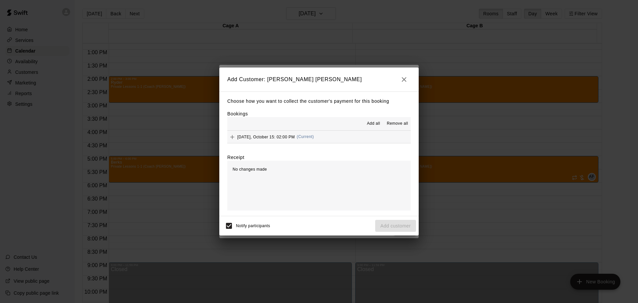
click at [291, 139] on span "Wednesday, October 15: 02:00 PM" at bounding box center [266, 136] width 58 height 5
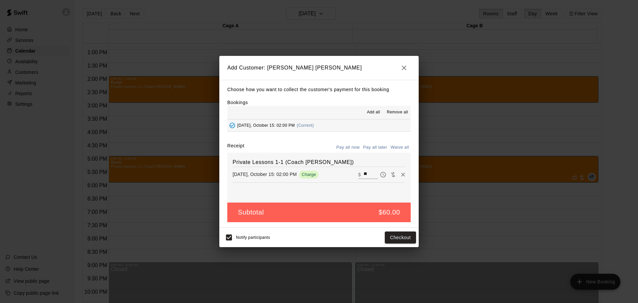
drag, startPoint x: 364, startPoint y: 173, endPoint x: 341, endPoint y: 175, distance: 23.7
click at [348, 175] on div "Wednesday, October 15: 02:00 PM Charge ​ $ **" at bounding box center [319, 175] width 173 height 10
type input "*"
click at [397, 239] on button "Add customer" at bounding box center [395, 237] width 41 height 12
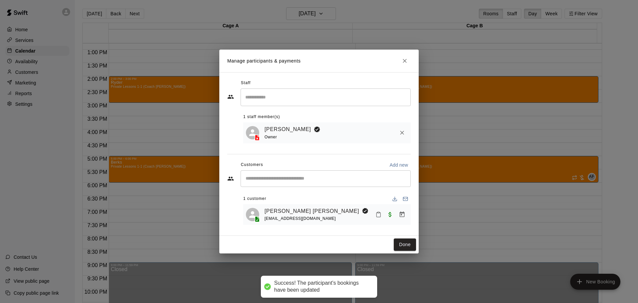
click at [401, 225] on div "Ryder Skolas lamiradarae@gmail.com" at bounding box center [327, 214] width 168 height 21
click at [402, 243] on button "Done" at bounding box center [405, 244] width 22 height 12
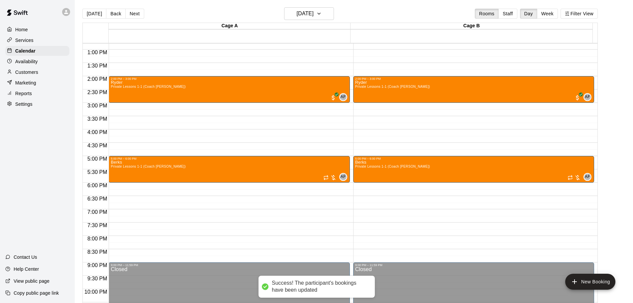
click at [310, 24] on div "Cage A" at bounding box center [230, 26] width 242 height 6
click at [310, 20] on button "Wednesday Oct 15" at bounding box center [309, 13] width 50 height 13
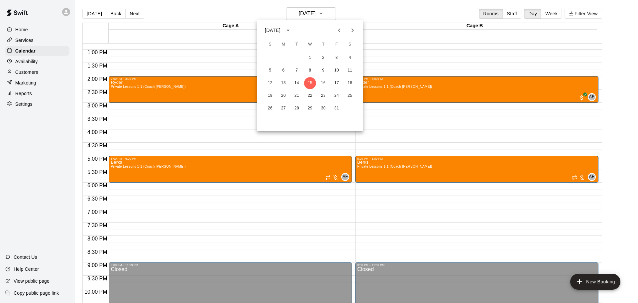
click at [333, 27] on div "October 2025" at bounding box center [310, 30] width 106 height 10
click at [336, 27] on icon "Previous month" at bounding box center [339, 30] width 8 height 8
click at [269, 83] on button "14" at bounding box center [270, 83] width 12 height 12
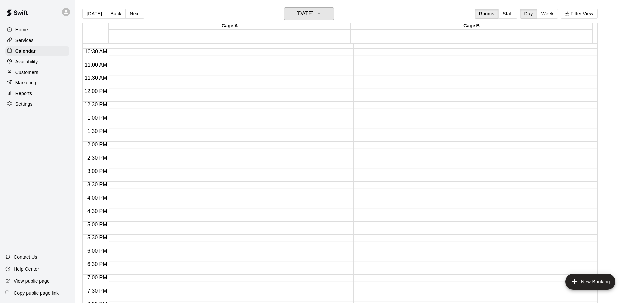
scroll to position [274, 0]
click at [320, 6] on main "Today Back Next Sunday Sep 14 Rooms Staff Day Week Filter View Cage A 14 Sun Ca…" at bounding box center [354, 155] width 558 height 313
click at [314, 18] on h6 "Sunday Sep 14" at bounding box center [305, 13] width 17 height 9
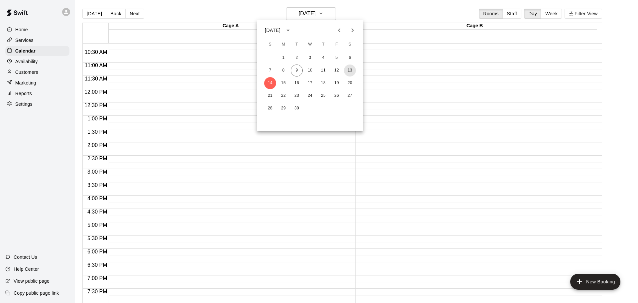
click at [351, 69] on button "13" at bounding box center [350, 70] width 12 height 12
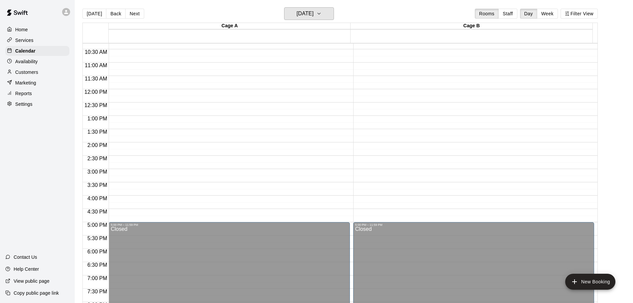
click at [322, 16] on icon "button" at bounding box center [318, 14] width 5 height 8
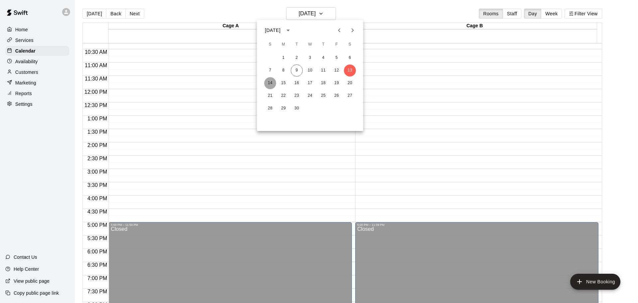
click at [272, 82] on button "14" at bounding box center [270, 83] width 12 height 12
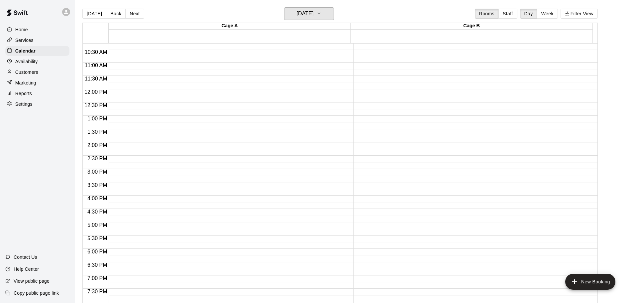
click at [302, 10] on h6 "Sunday Sep 14" at bounding box center [305, 13] width 17 height 9
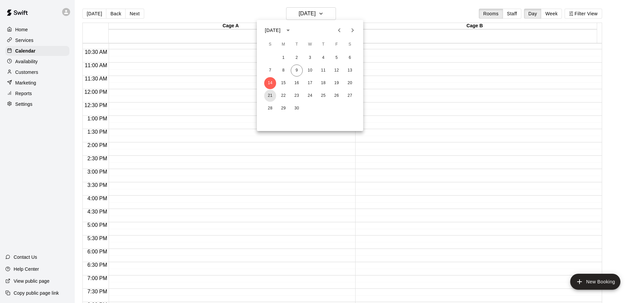
click at [272, 98] on button "21" at bounding box center [270, 96] width 12 height 12
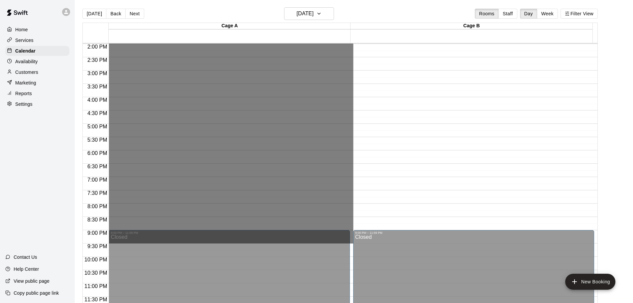
scroll to position [373, 0]
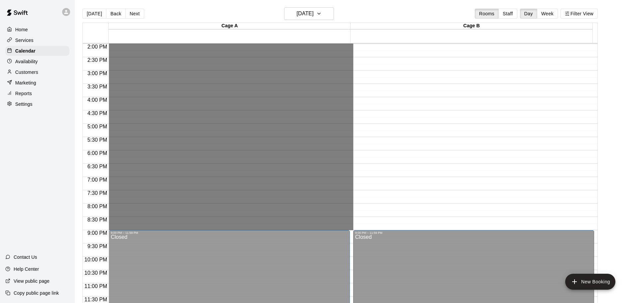
drag, startPoint x: 134, startPoint y: 65, endPoint x: 188, endPoint y: 224, distance: 167.7
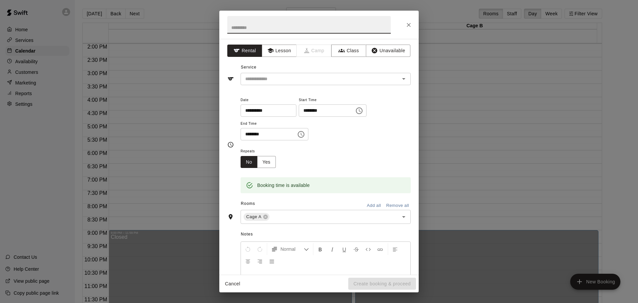
click at [383, 50] on button "Unavailable" at bounding box center [388, 51] width 45 height 12
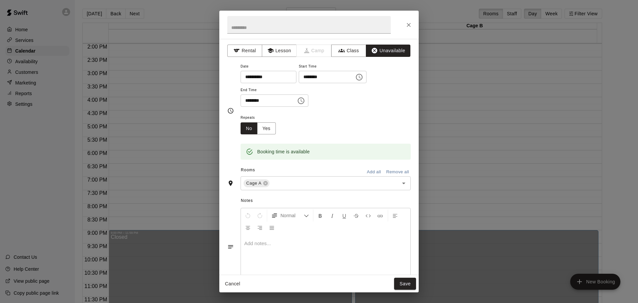
click at [366, 171] on button "Add all" at bounding box center [373, 172] width 21 height 10
click at [403, 284] on button "Save" at bounding box center [405, 284] width 22 height 12
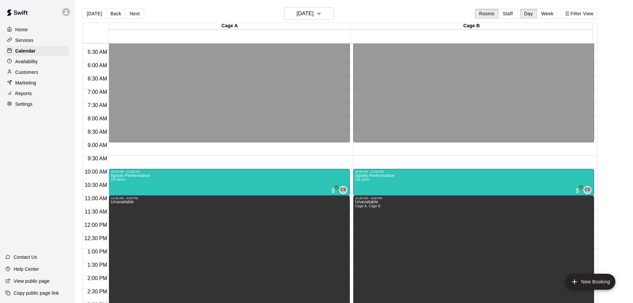
scroll to position [140, 0]
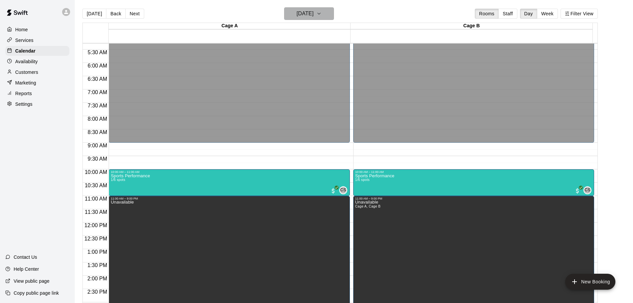
click at [314, 15] on h6 "Sunday Sep 21" at bounding box center [305, 13] width 17 height 9
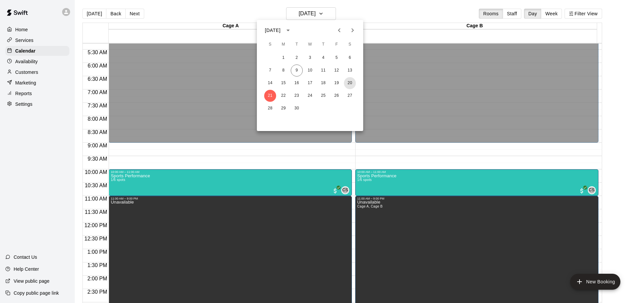
click at [349, 84] on button "20" at bounding box center [350, 83] width 12 height 12
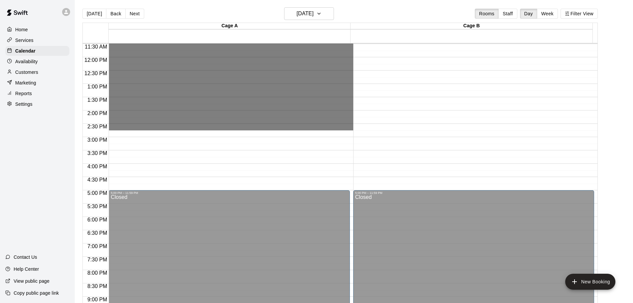
scroll to position [306, 0]
drag, startPoint x: 145, startPoint y: 113, endPoint x: 208, endPoint y: 130, distance: 65.1
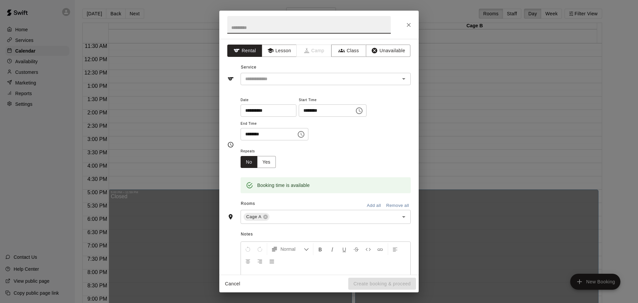
click at [407, 22] on icon "Close" at bounding box center [409, 25] width 7 height 7
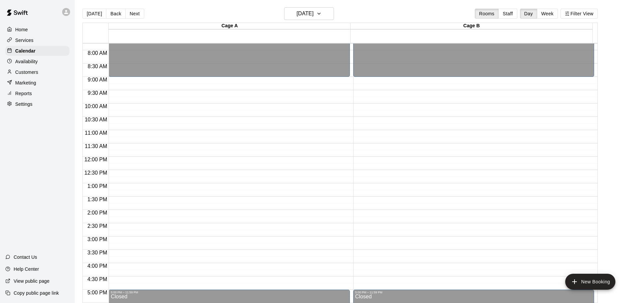
scroll to position [206, 0]
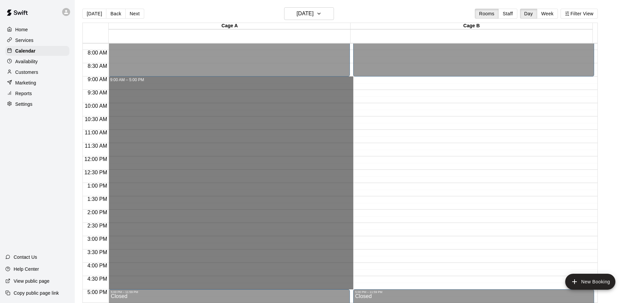
drag, startPoint x: 157, startPoint y: 78, endPoint x: 166, endPoint y: 286, distance: 208.0
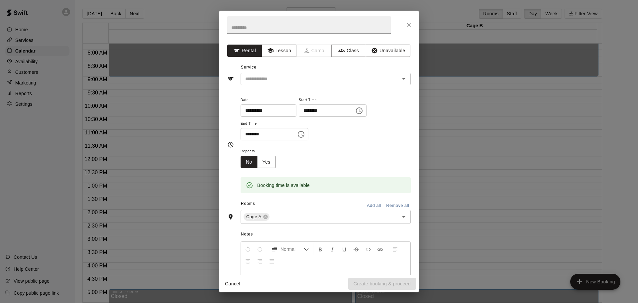
drag, startPoint x: 182, startPoint y: 245, endPoint x: 373, endPoint y: 119, distance: 229.6
click at [366, 140] on div "**********" at bounding box center [326, 122] width 170 height 52
click at [389, 50] on button "Unavailable" at bounding box center [388, 51] width 45 height 12
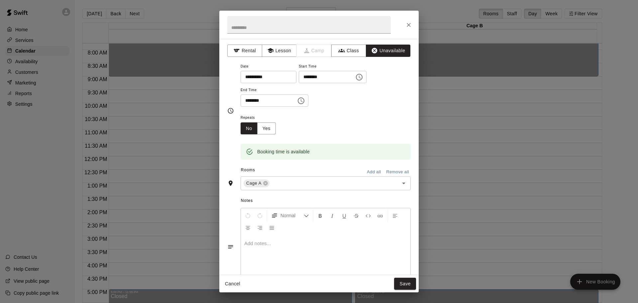
click at [371, 172] on button "Add all" at bounding box center [373, 172] width 21 height 10
click at [410, 286] on button "Save" at bounding box center [405, 284] width 22 height 12
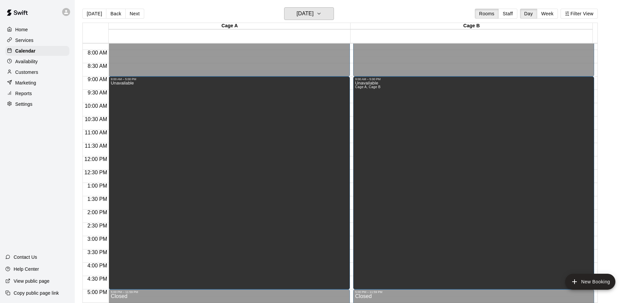
click at [314, 15] on h6 "Saturday Sep 20" at bounding box center [305, 13] width 17 height 9
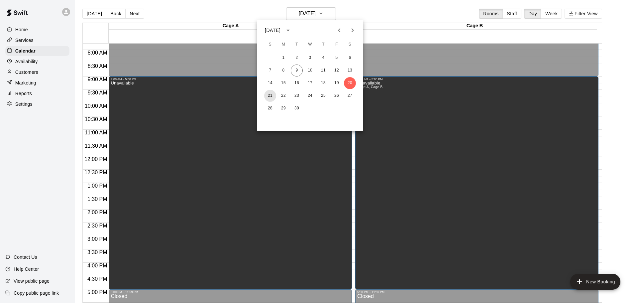
click at [275, 97] on button "21" at bounding box center [270, 96] width 12 height 12
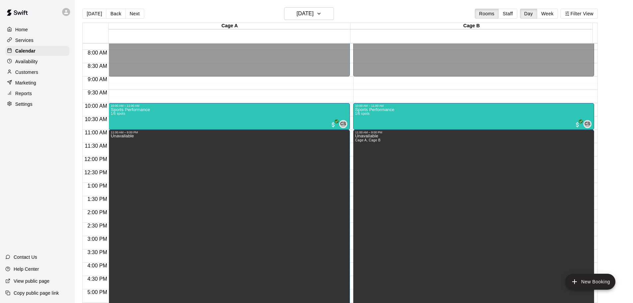
click at [195, 147] on div "Unavailable" at bounding box center [229, 285] width 237 height 303
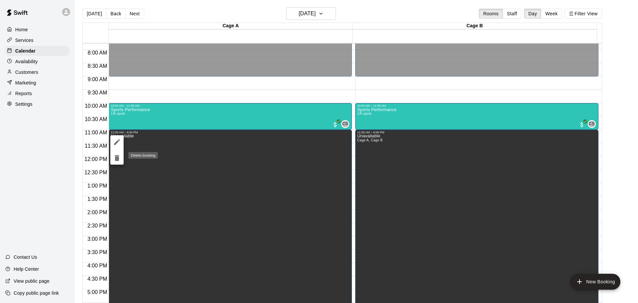
click at [123, 158] on button "delete" at bounding box center [116, 157] width 13 height 13
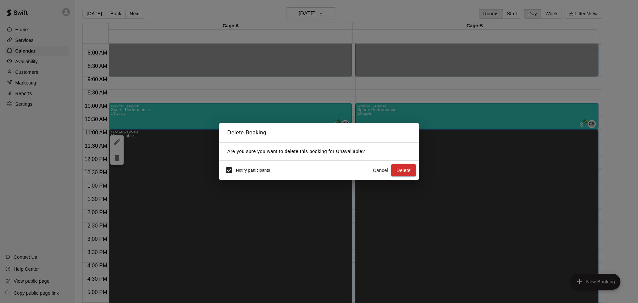
click at [404, 177] on div "Notify participants Cancel Delete" at bounding box center [319, 170] width 194 height 14
click at [404, 174] on button "Delete" at bounding box center [403, 170] width 25 height 12
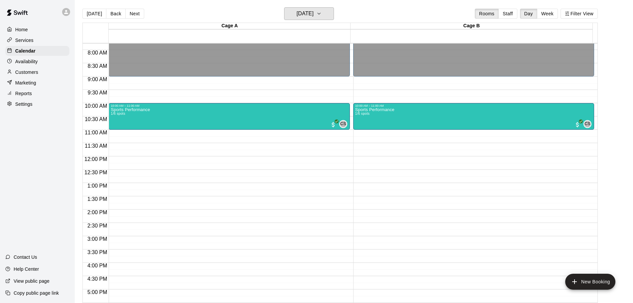
click at [309, 11] on h6 "Sunday Sep 21" at bounding box center [305, 13] width 17 height 9
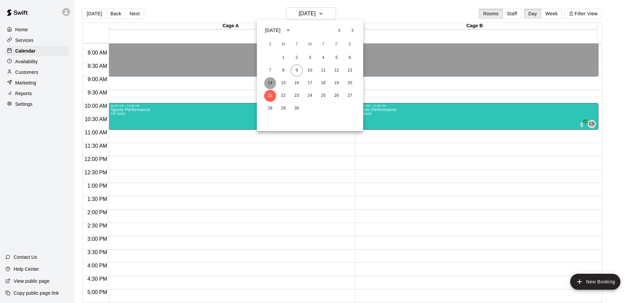
click at [271, 83] on button "14" at bounding box center [270, 83] width 12 height 12
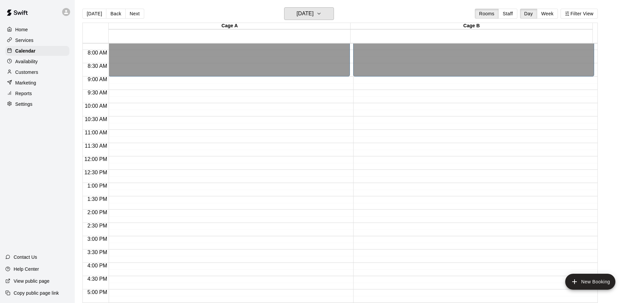
click at [314, 15] on h6 "Sunday Sep 14" at bounding box center [305, 13] width 17 height 9
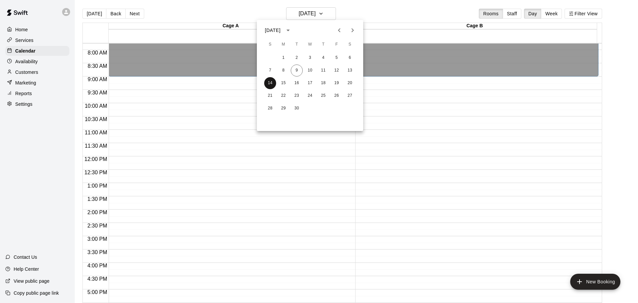
click at [270, 82] on button "14" at bounding box center [270, 83] width 12 height 12
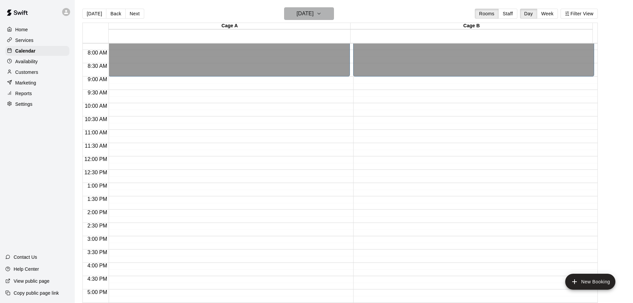
click at [314, 15] on h6 "Sunday Sep 14" at bounding box center [305, 13] width 17 height 9
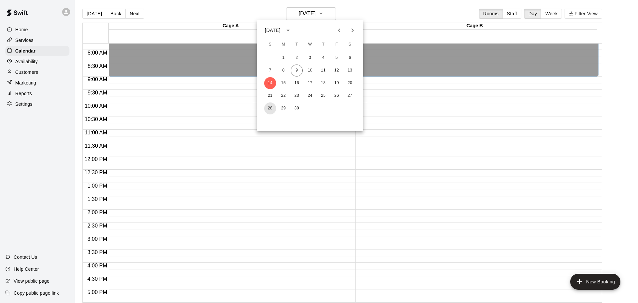
click at [269, 112] on button "28" at bounding box center [270, 108] width 12 height 12
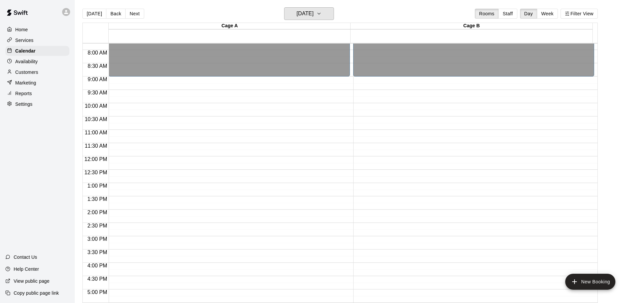
click at [310, 20] on button "Sunday Sep 28" at bounding box center [309, 13] width 50 height 13
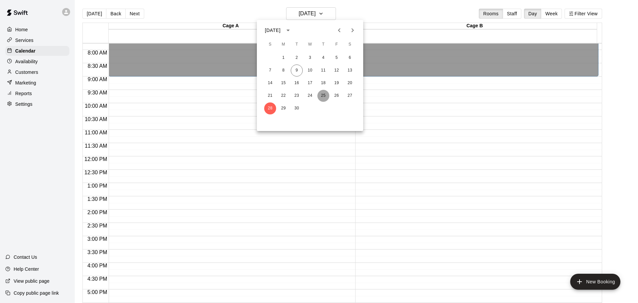
click at [325, 96] on button "25" at bounding box center [323, 96] width 12 height 12
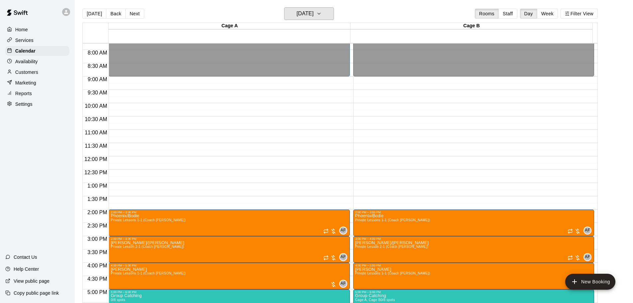
click at [314, 12] on h6 "Thursday Sep 25" at bounding box center [305, 13] width 17 height 9
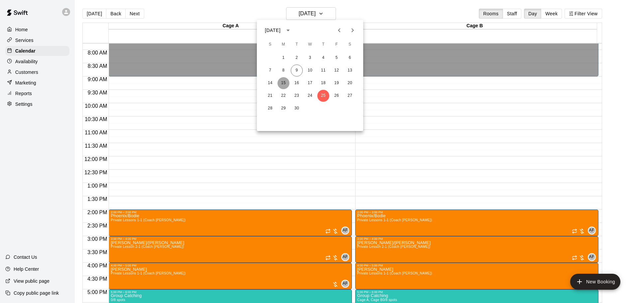
click at [286, 85] on button "15" at bounding box center [284, 83] width 12 height 12
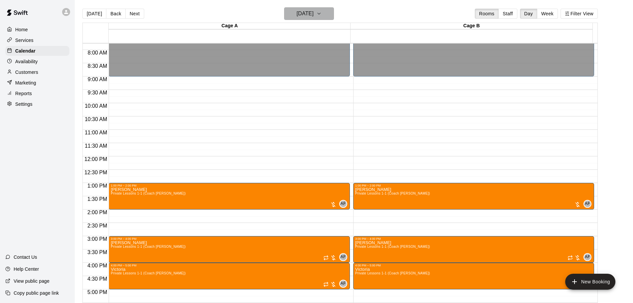
click at [315, 8] on button "Monday Sep 15" at bounding box center [309, 13] width 50 height 13
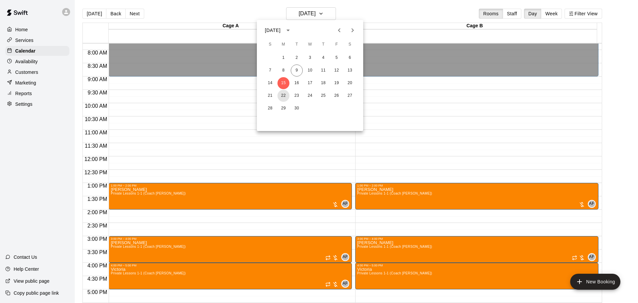
click at [286, 95] on button "22" at bounding box center [284, 96] width 12 height 12
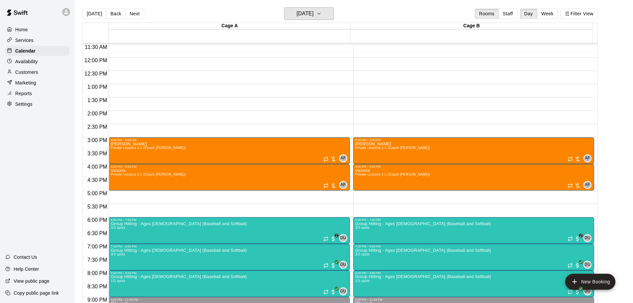
scroll to position [305, 0]
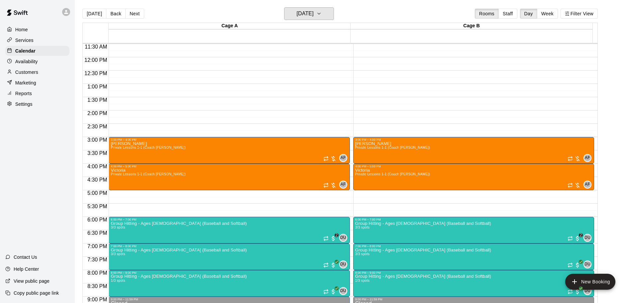
click at [306, 11] on h6 "Monday Sep 22" at bounding box center [305, 13] width 17 height 9
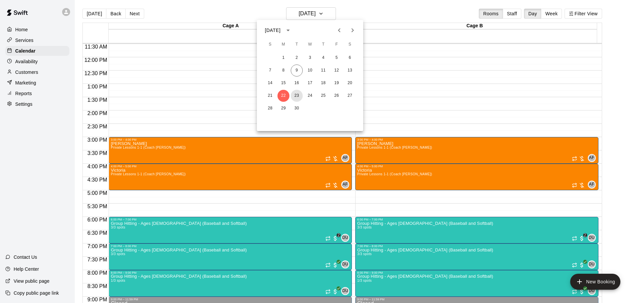
click at [294, 91] on button "23" at bounding box center [297, 96] width 12 height 12
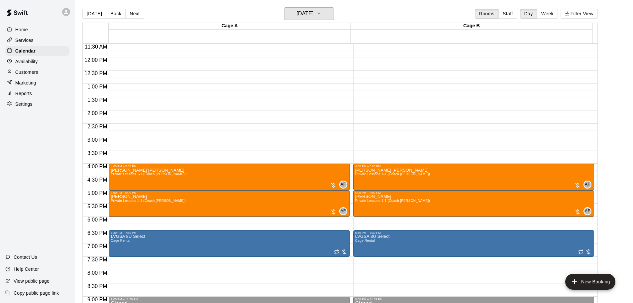
click at [308, 12] on h6 "Tuesday Sep 23" at bounding box center [305, 13] width 17 height 9
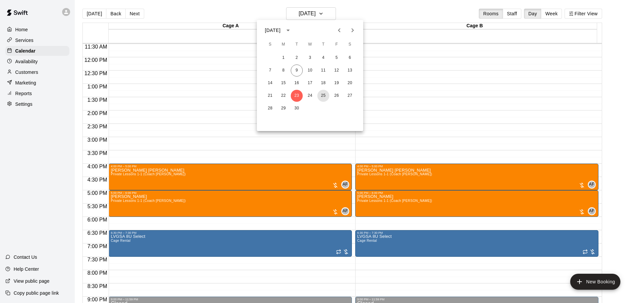
click at [323, 96] on button "25" at bounding box center [323, 96] width 12 height 12
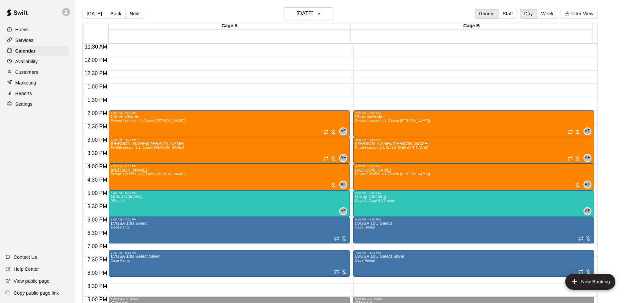
click at [322, 20] on div "Today Back Next Thursday Sep 25 Rooms Staff Day Week Filter View" at bounding box center [340, 14] width 516 height 15
click at [314, 13] on h6 "Thursday Sep 25" at bounding box center [305, 13] width 17 height 9
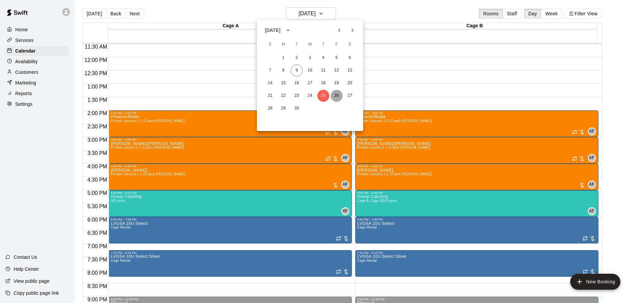
click at [337, 94] on button "26" at bounding box center [337, 96] width 12 height 12
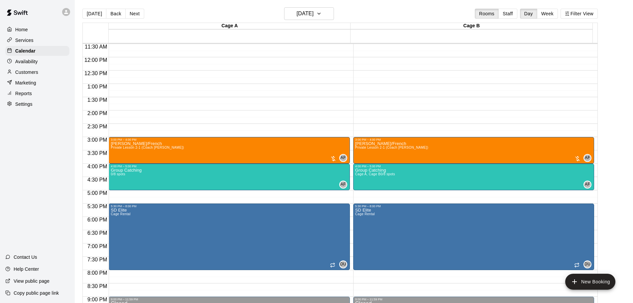
click at [14, 27] on div at bounding box center [11, 30] width 8 height 6
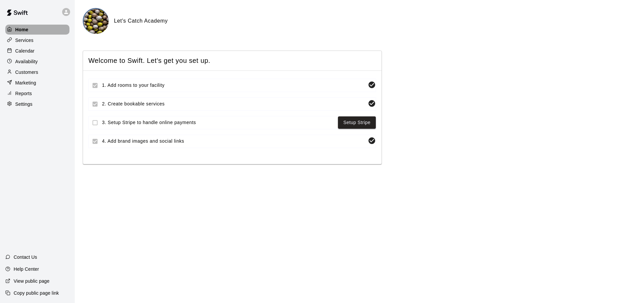
click at [14, 27] on div at bounding box center [11, 30] width 8 height 6
click at [18, 52] on p "Calendar" at bounding box center [24, 51] width 19 height 7
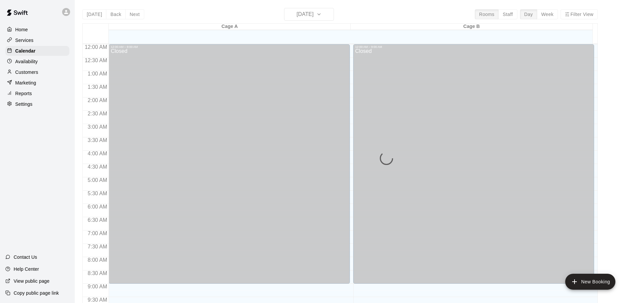
scroll to position [290, 0]
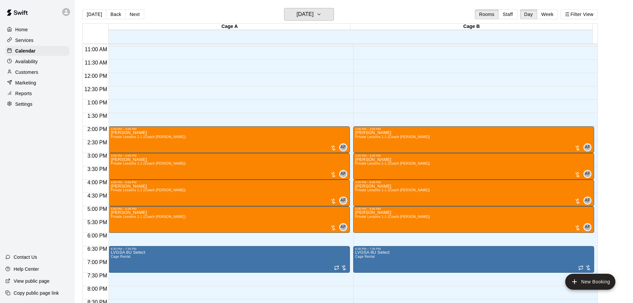
click at [322, 10] on icon "button" at bounding box center [318, 14] width 5 height 8
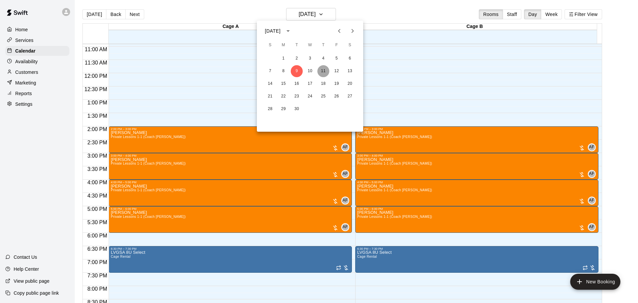
click at [323, 71] on button "11" at bounding box center [323, 71] width 12 height 12
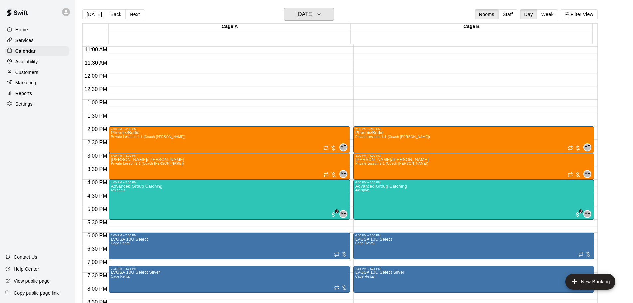
click at [312, 18] on h6 "Thursday Sep 11" at bounding box center [305, 14] width 17 height 9
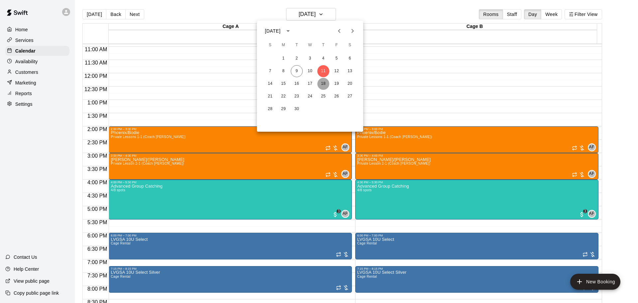
click at [321, 83] on button "18" at bounding box center [323, 84] width 12 height 12
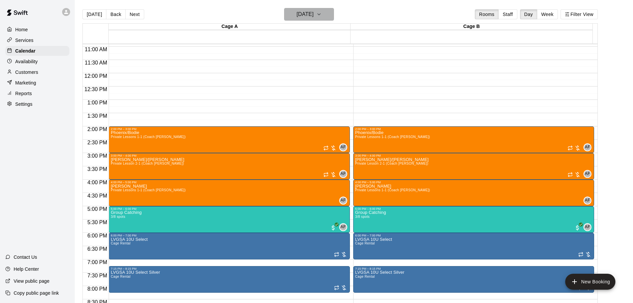
click at [309, 13] on h6 "Thursday Sep 18" at bounding box center [305, 14] width 17 height 9
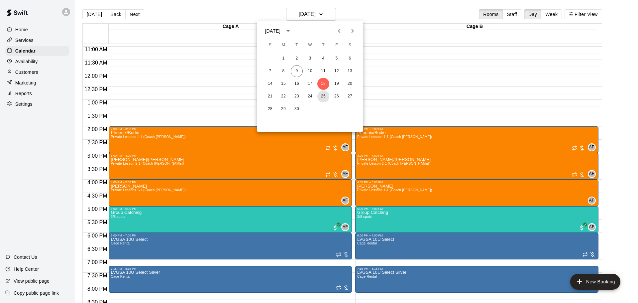
click at [326, 99] on button "25" at bounding box center [323, 96] width 12 height 12
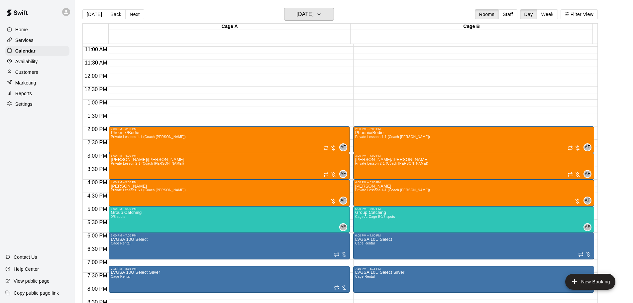
click at [312, 16] on h6 "Thursday Sep 25" at bounding box center [305, 14] width 17 height 9
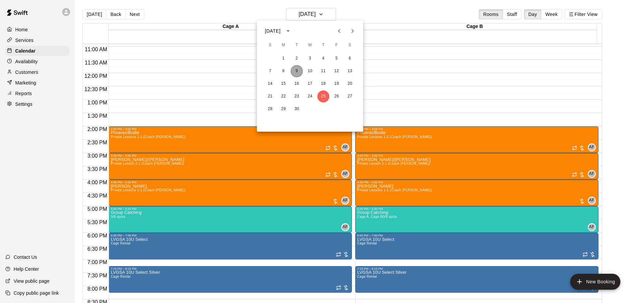
click at [295, 70] on button "9" at bounding box center [297, 71] width 12 height 12
